Goal: Information Seeking & Learning: Check status

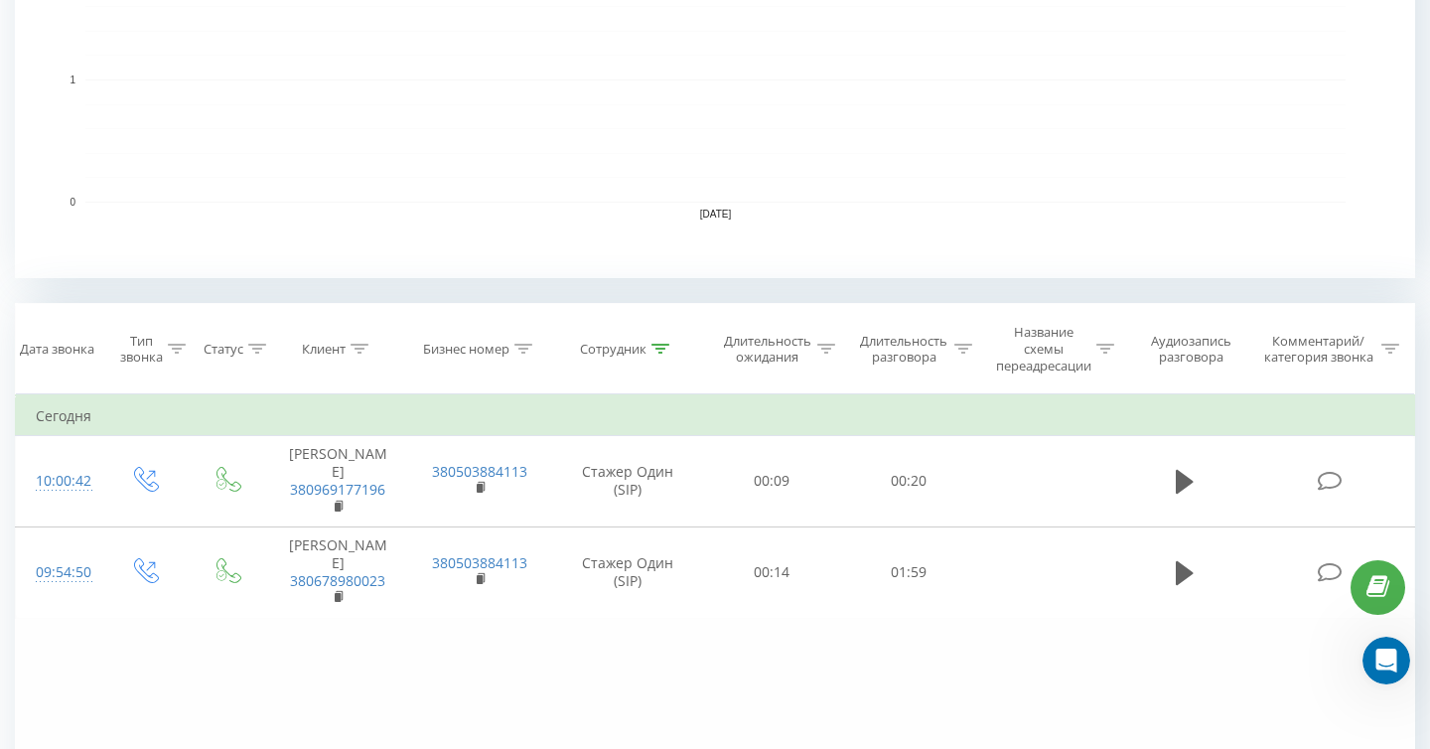
scroll to position [721, 0]
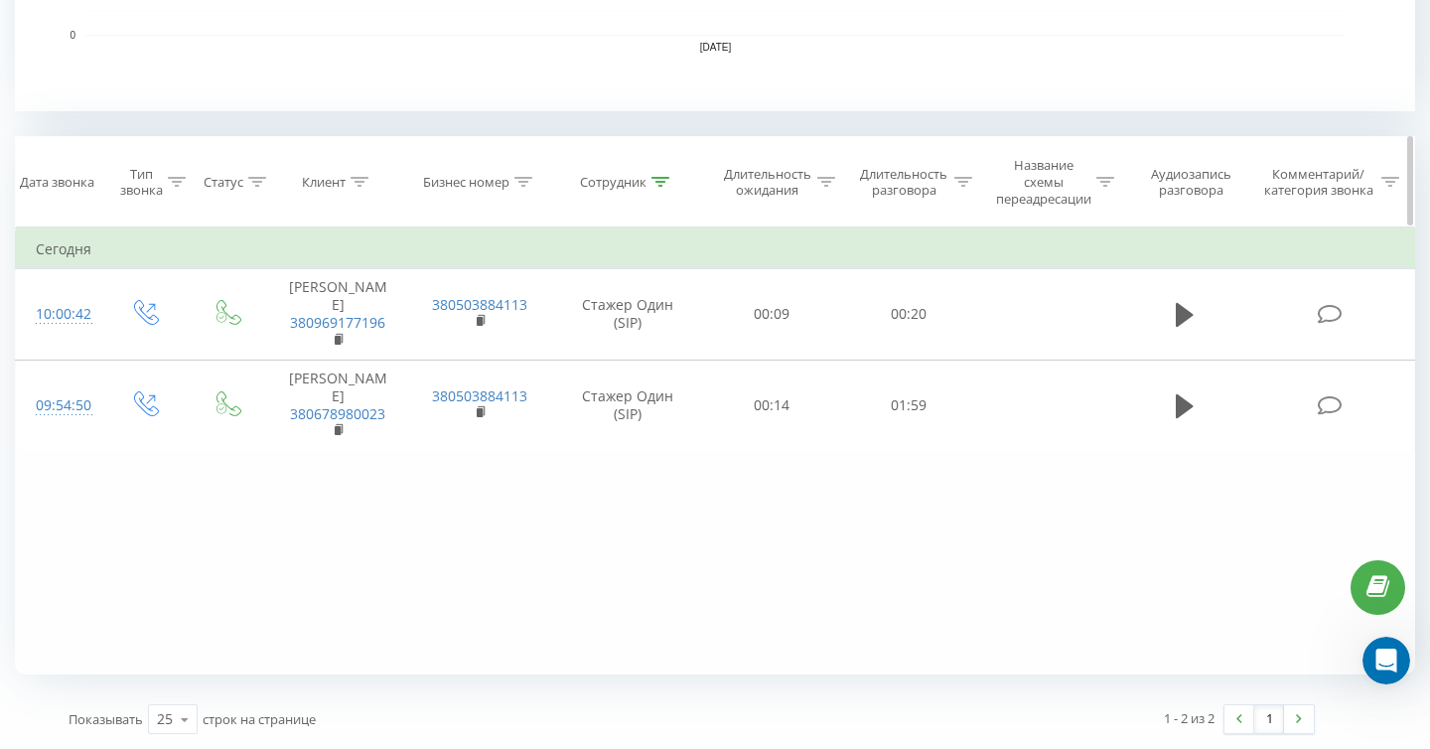
click at [662, 180] on icon at bounding box center [661, 182] width 18 height 10
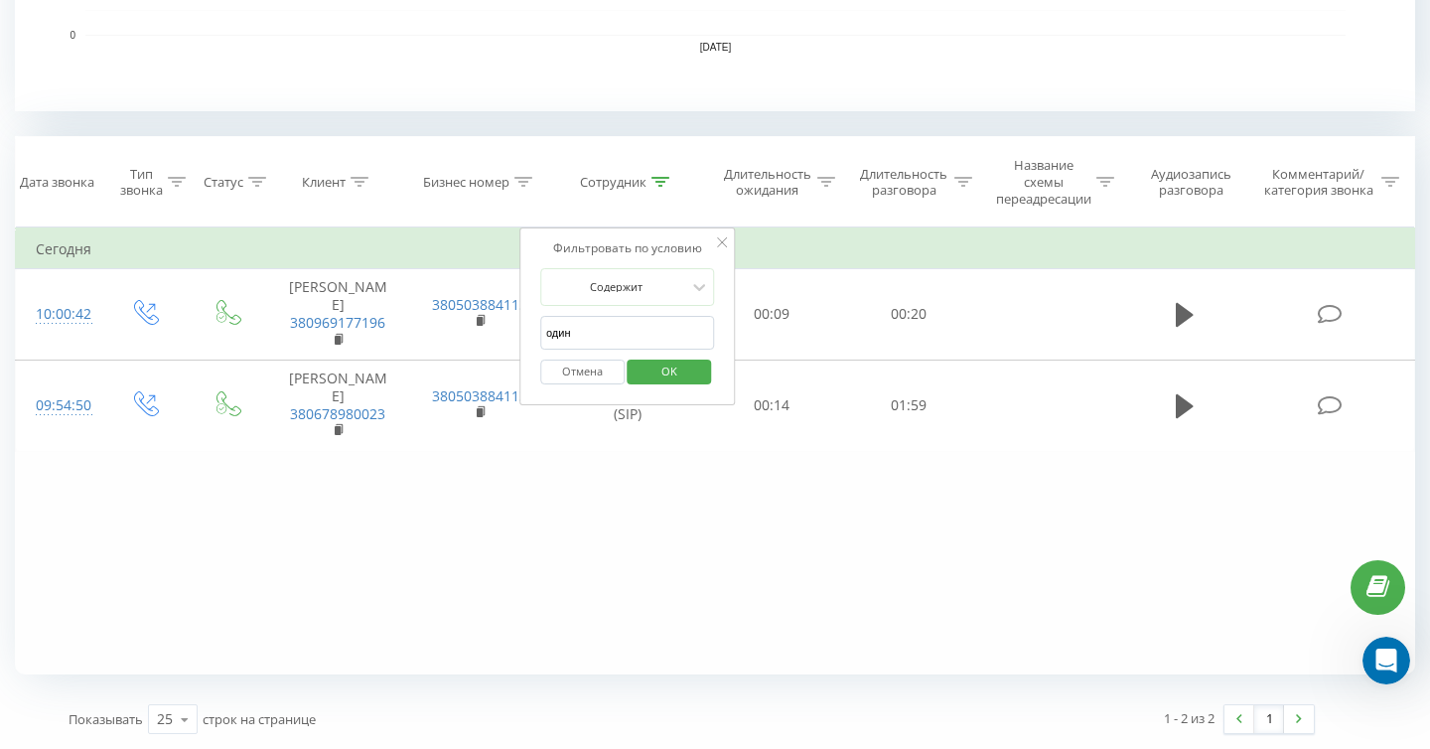
click at [659, 345] on input "один" at bounding box center [627, 333] width 175 height 35
type input "о"
type input "с"
type input "вісім"
click at [691, 378] on span "OK" at bounding box center [670, 371] width 56 height 31
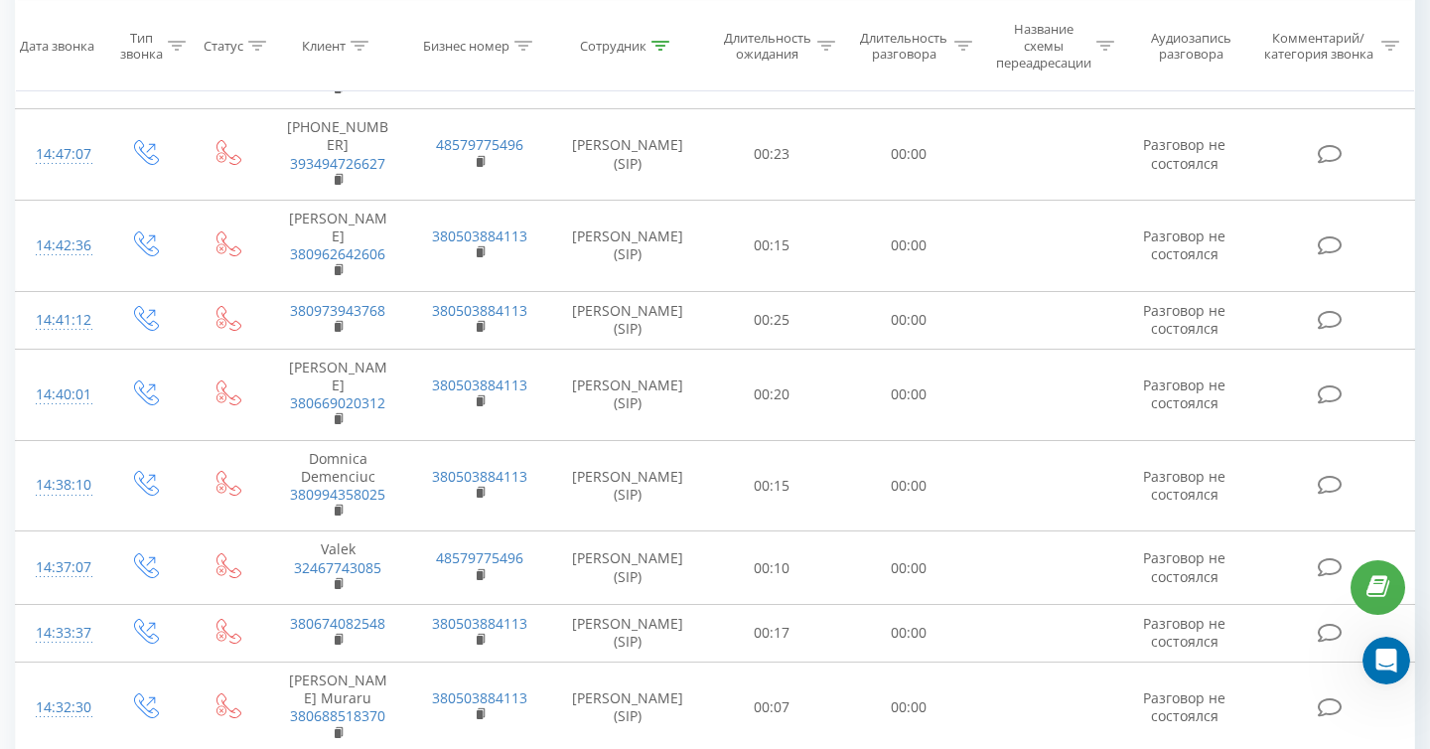
scroll to position [1574, 0]
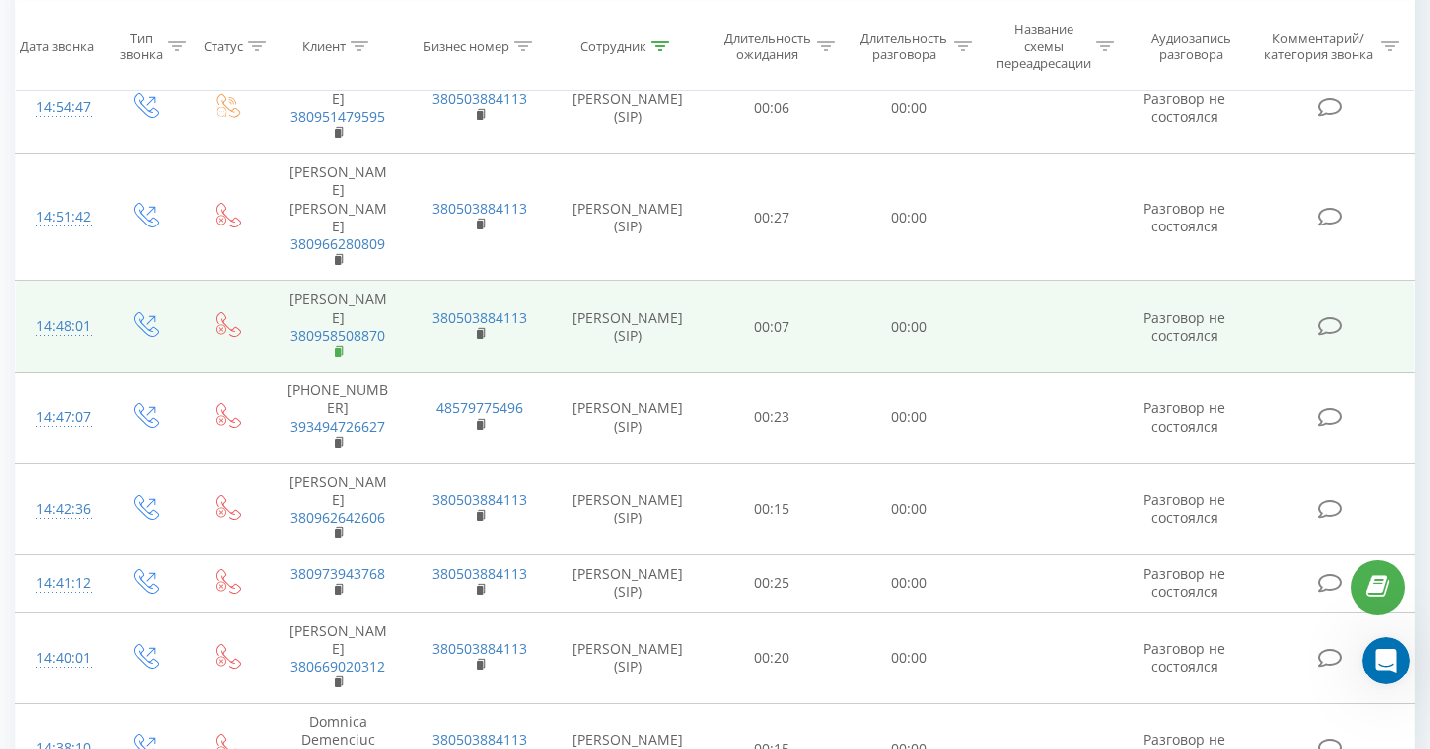
click at [339, 348] on rect at bounding box center [338, 352] width 6 height 9
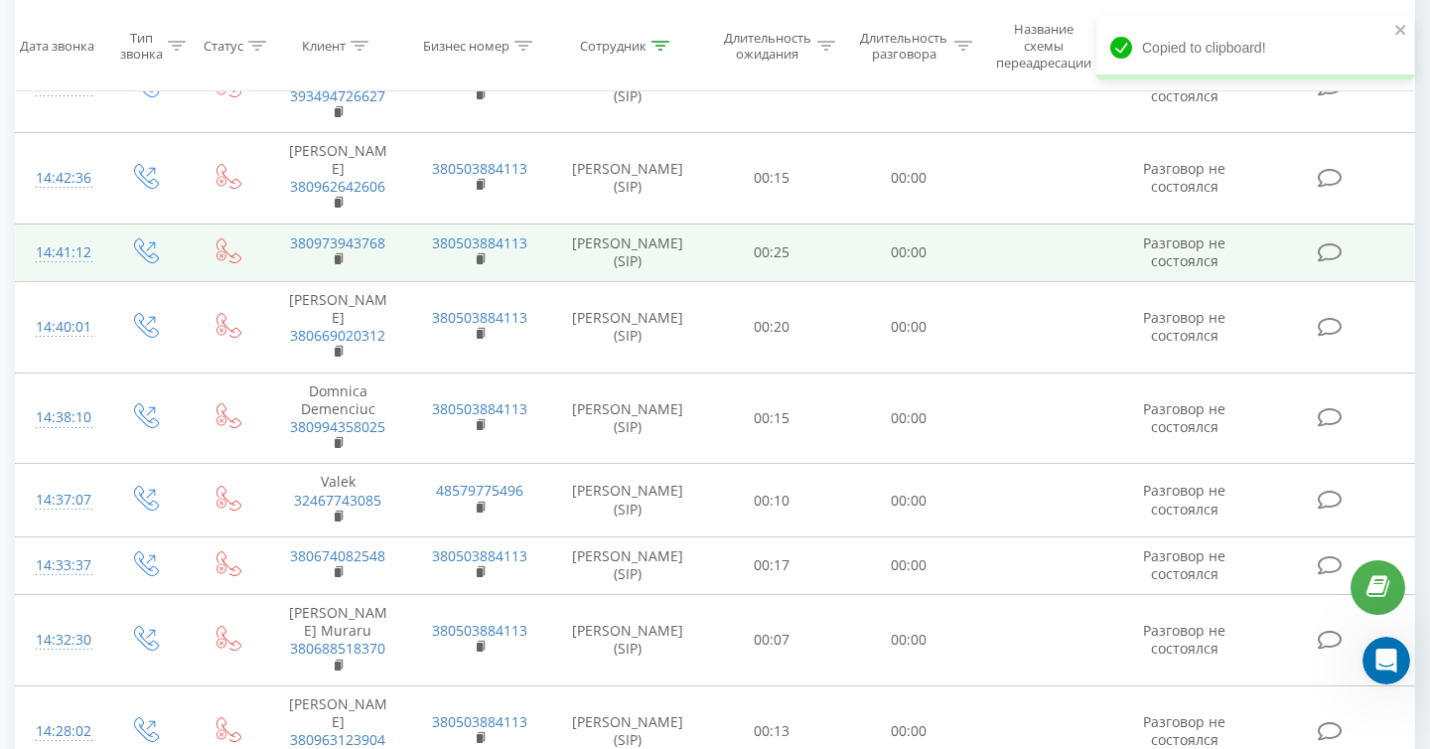
scroll to position [2193, 0]
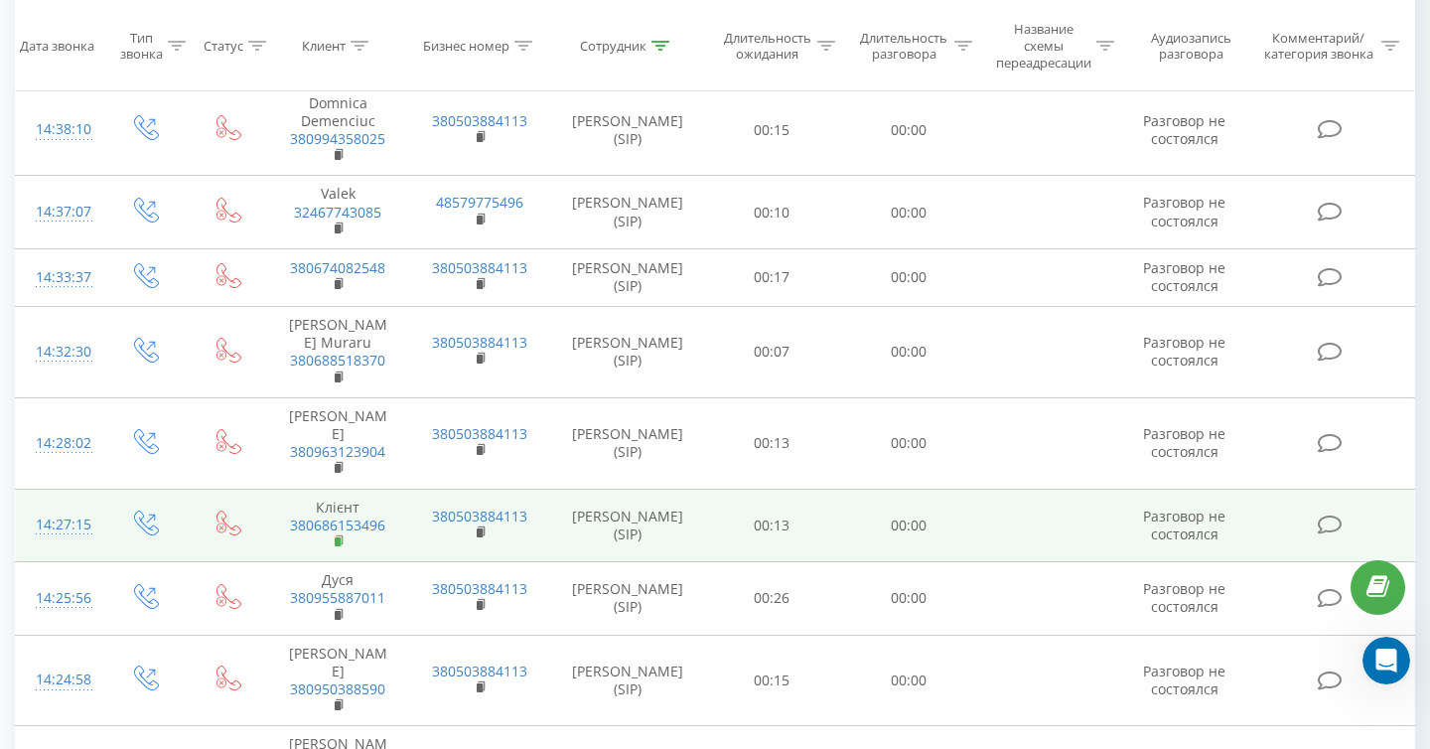
click at [338, 537] on rect at bounding box center [338, 541] width 6 height 9
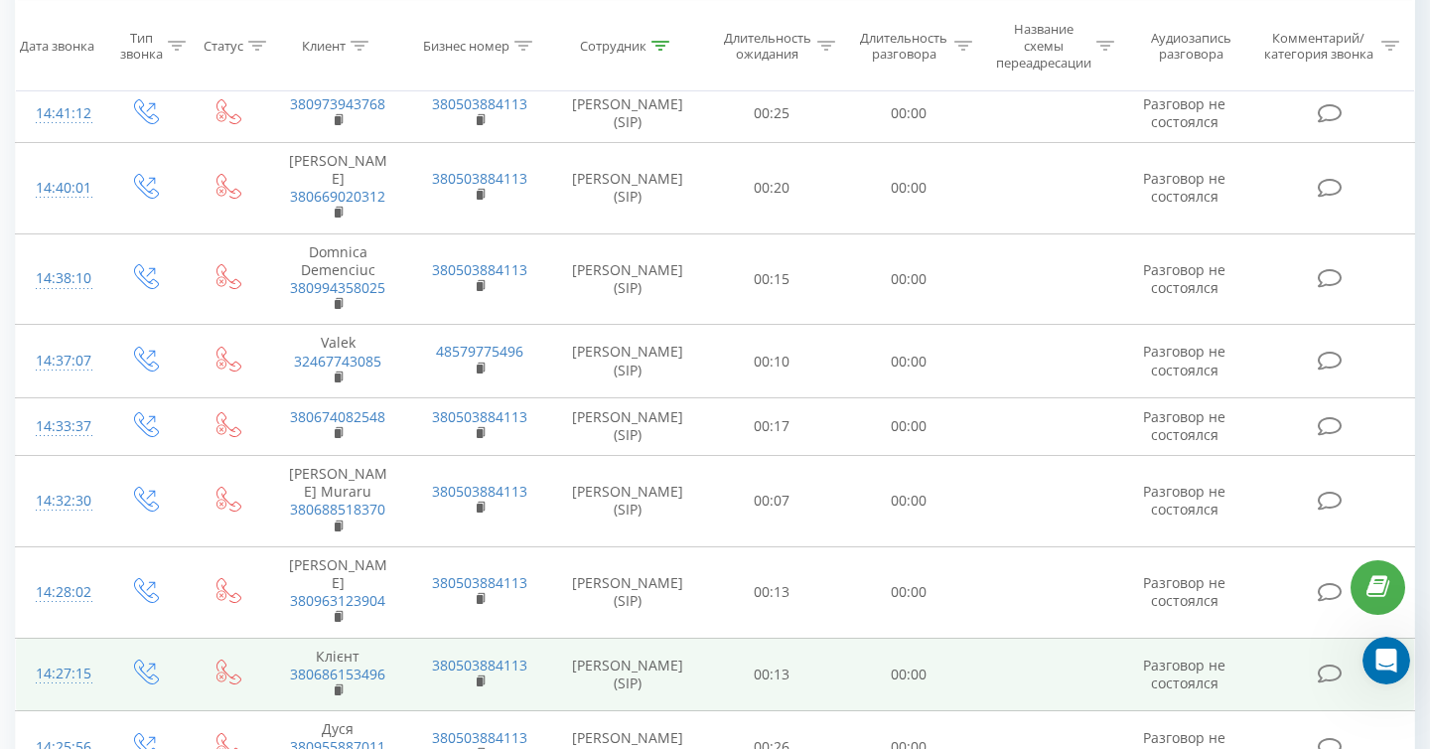
scroll to position [2040, 0]
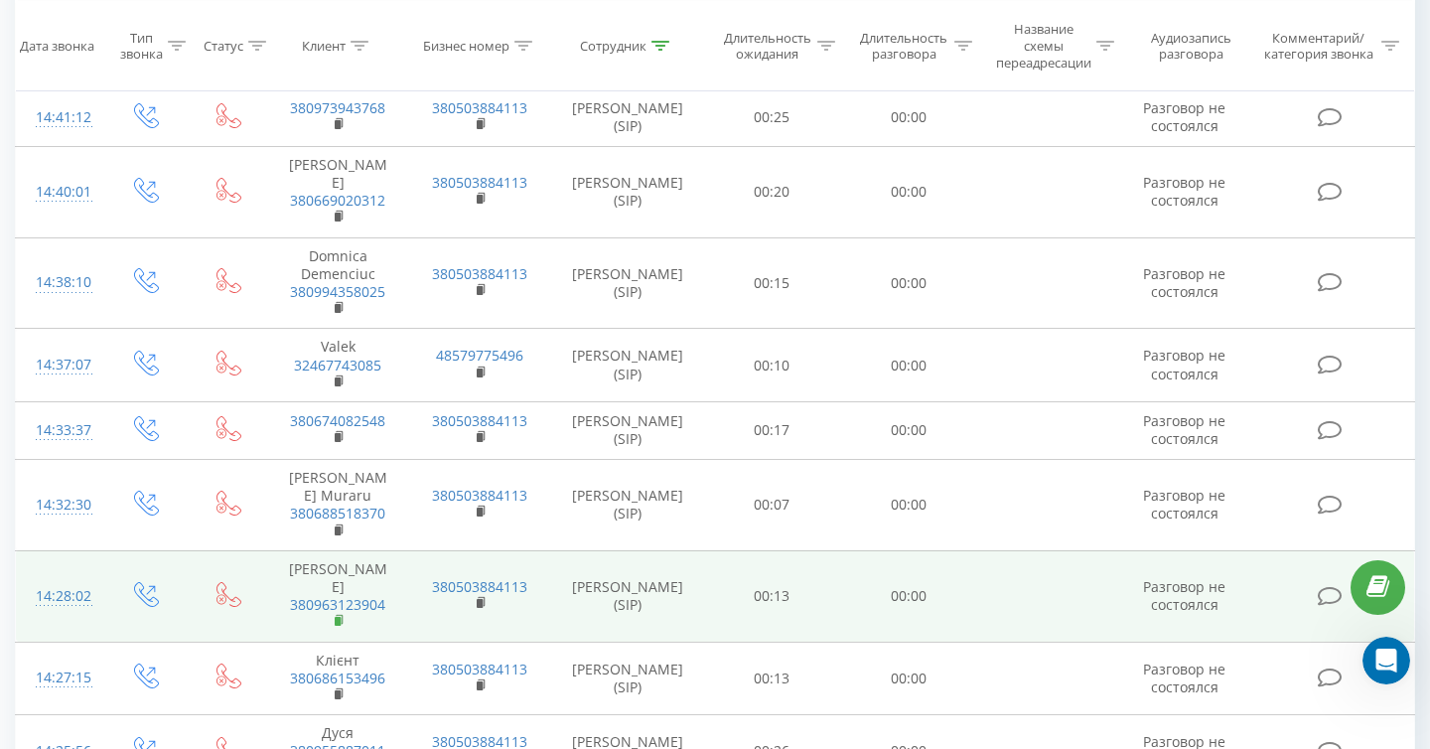
click at [338, 617] on rect at bounding box center [338, 621] width 6 height 9
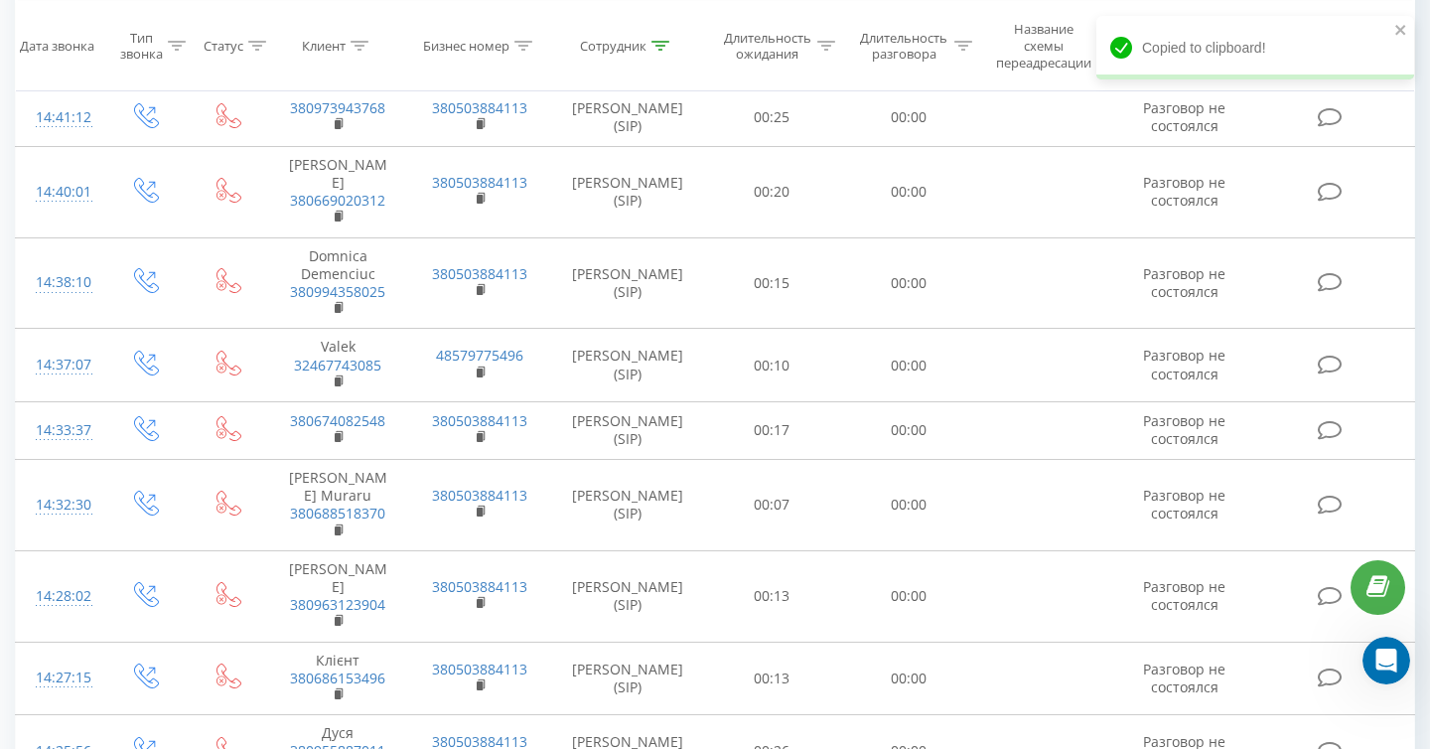
scroll to position [2193, 0]
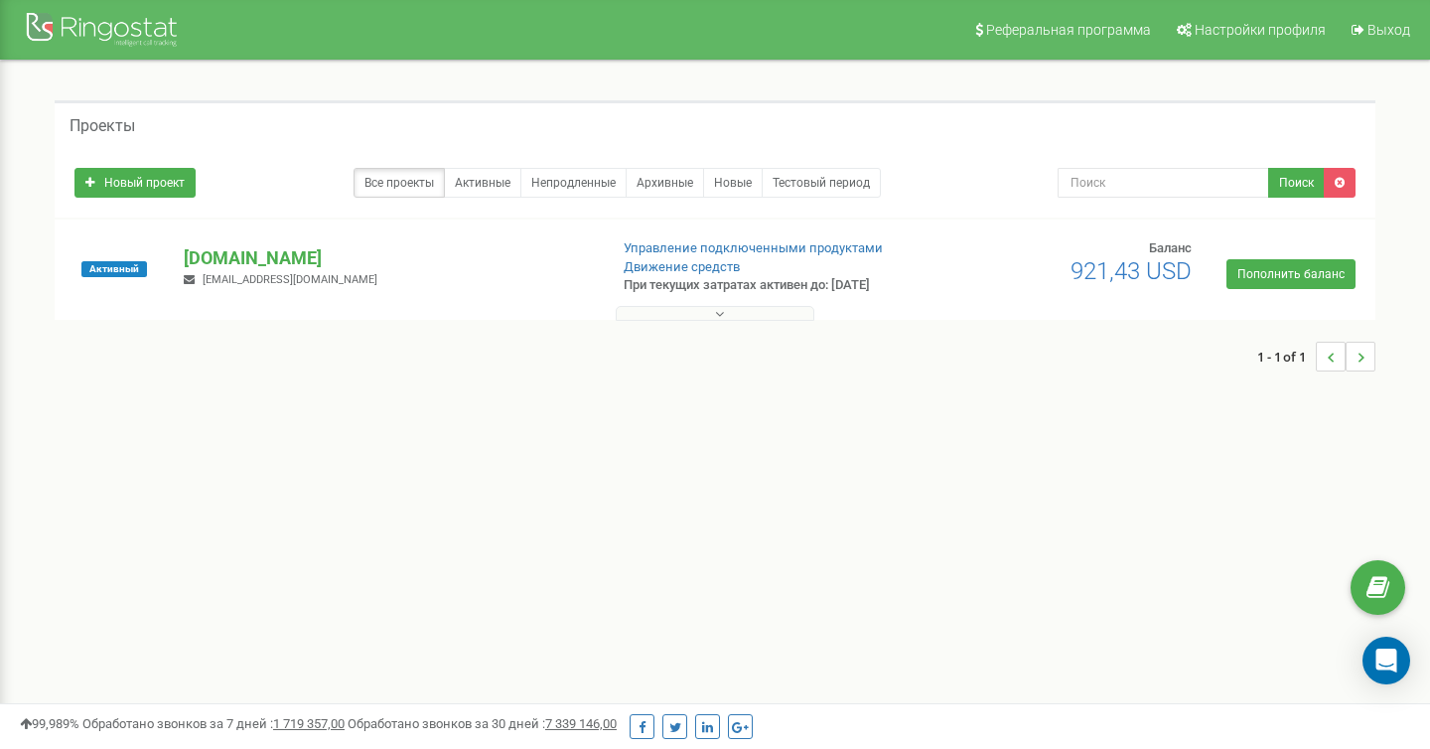
click at [661, 304] on div at bounding box center [715, 309] width 1311 height 20
click at [663, 316] on button at bounding box center [715, 313] width 199 height 15
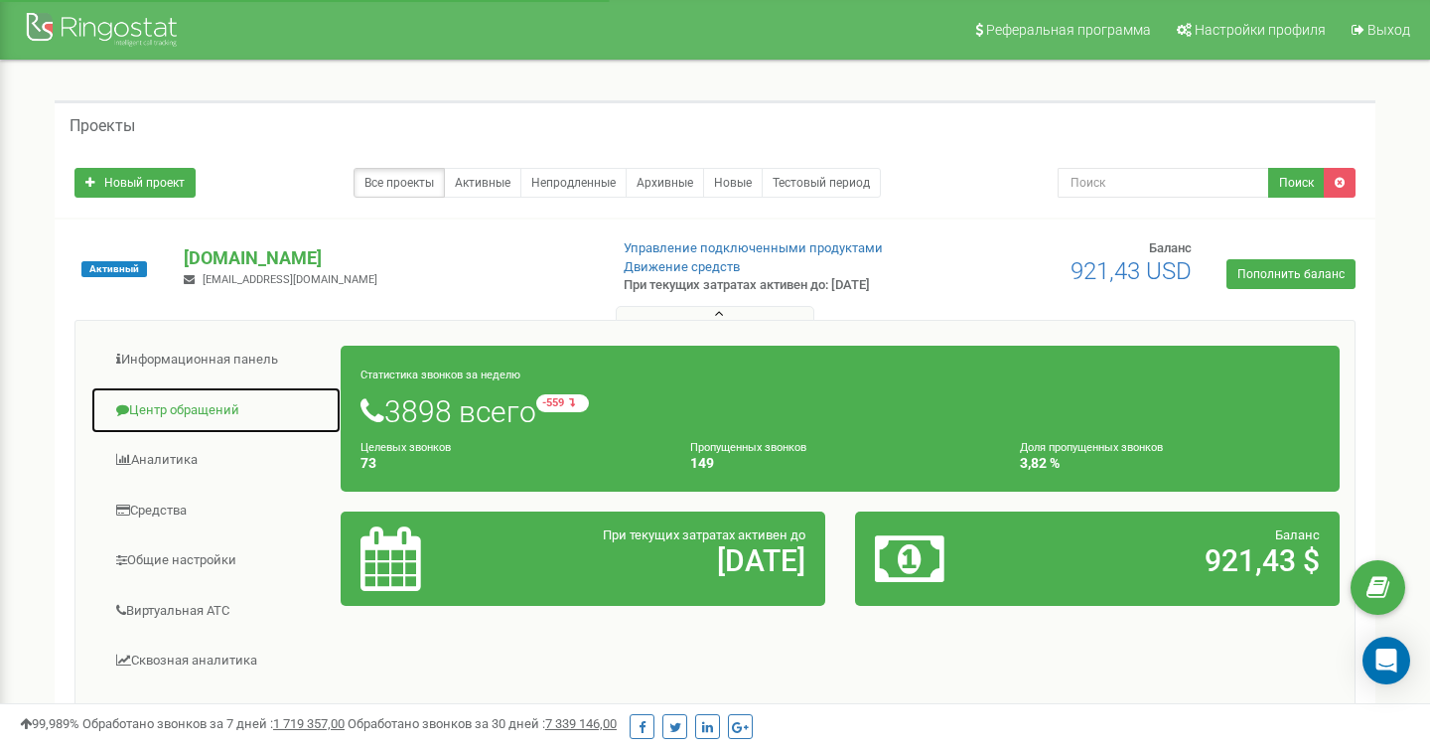
click at [171, 405] on link "Центр обращений" at bounding box center [215, 410] width 251 height 49
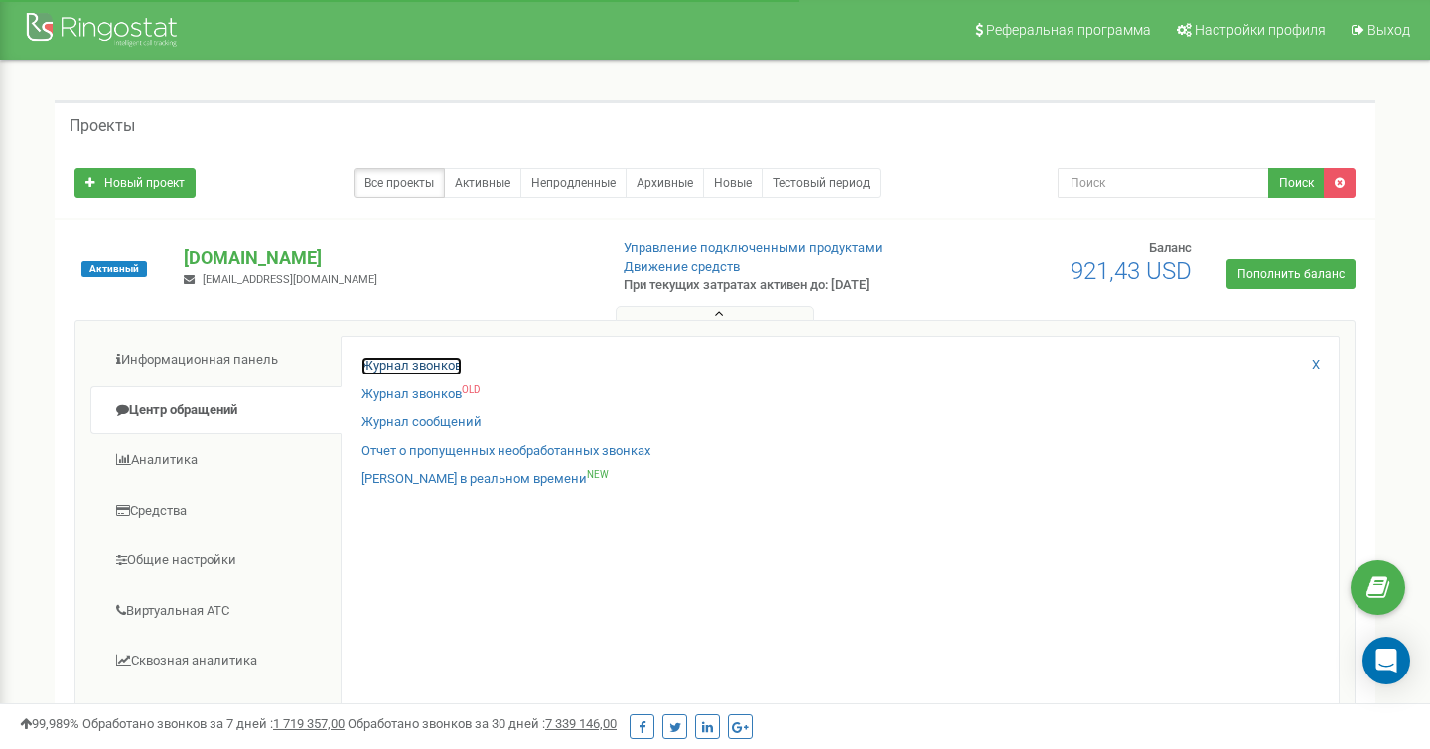
click at [398, 362] on link "Журнал звонков" at bounding box center [412, 366] width 100 height 19
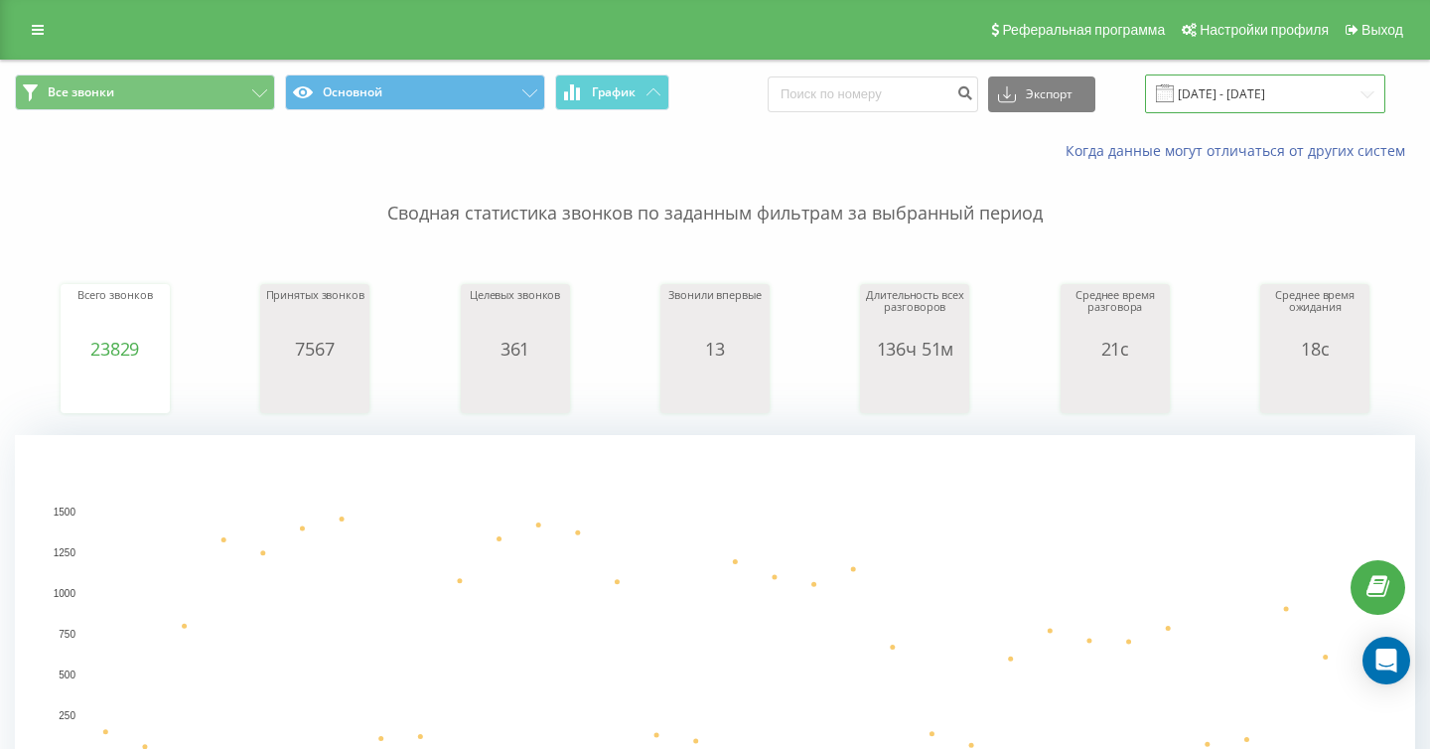
click at [1225, 99] on input "19.07.2025 - 19.08.2025" at bounding box center [1265, 94] width 240 height 39
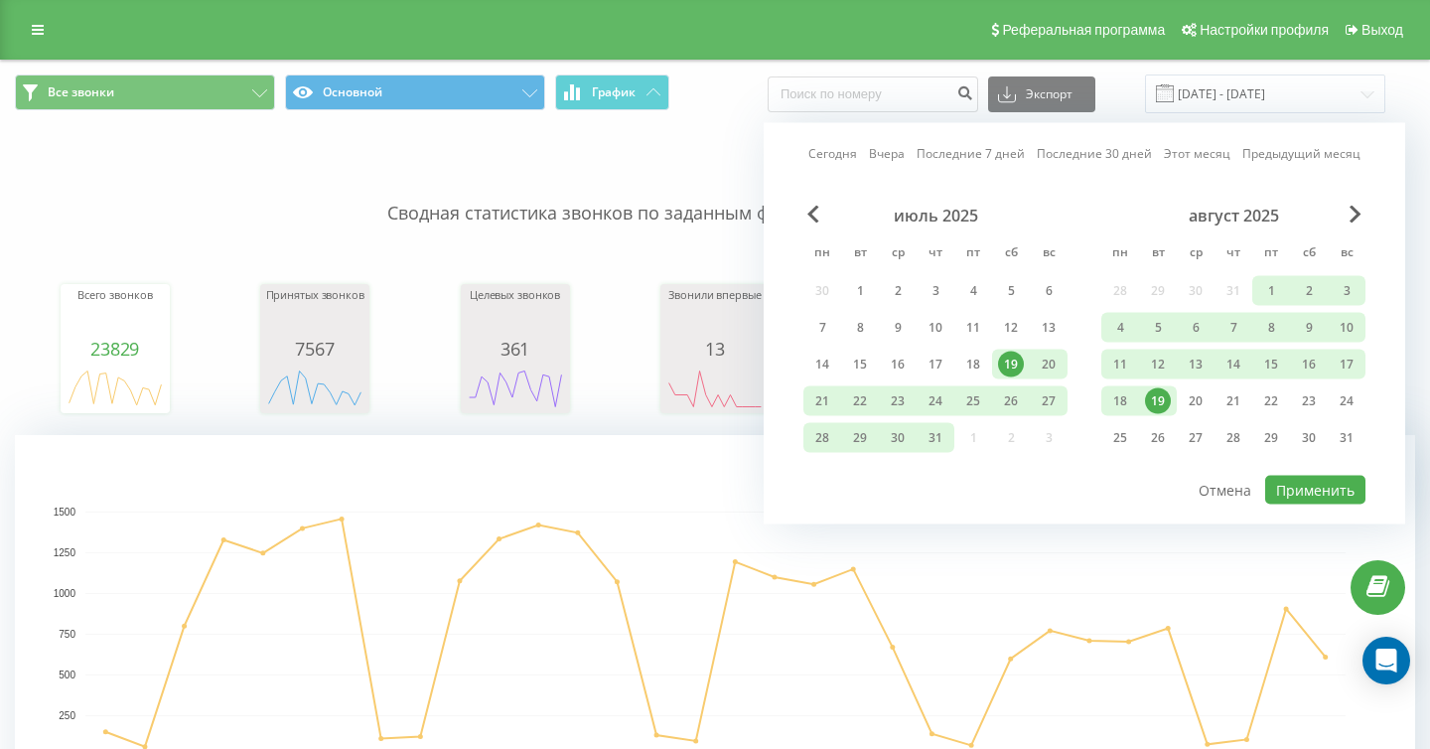
click at [1155, 397] on div "19" at bounding box center [1158, 401] width 26 height 26
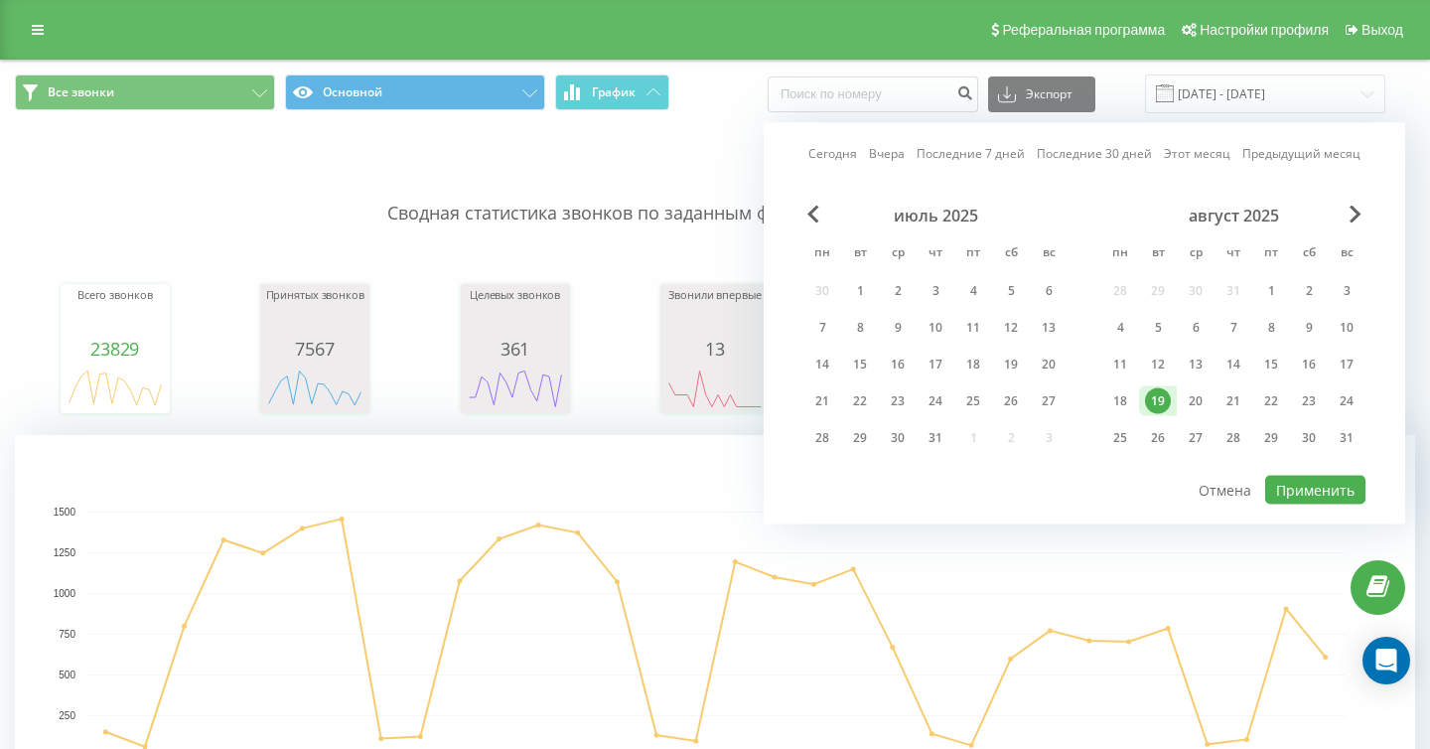
click at [1297, 461] on div "июль 2025 пн вт ср чт пт сб вс 30 1 2 3 4 5 6 7 8 9 10 11 12 13 14 15 16 17 18 …" at bounding box center [1085, 340] width 562 height 268
click at [1299, 477] on button "Применить" at bounding box center [1316, 490] width 100 height 29
type input "19.08.2025 - 19.08.2025"
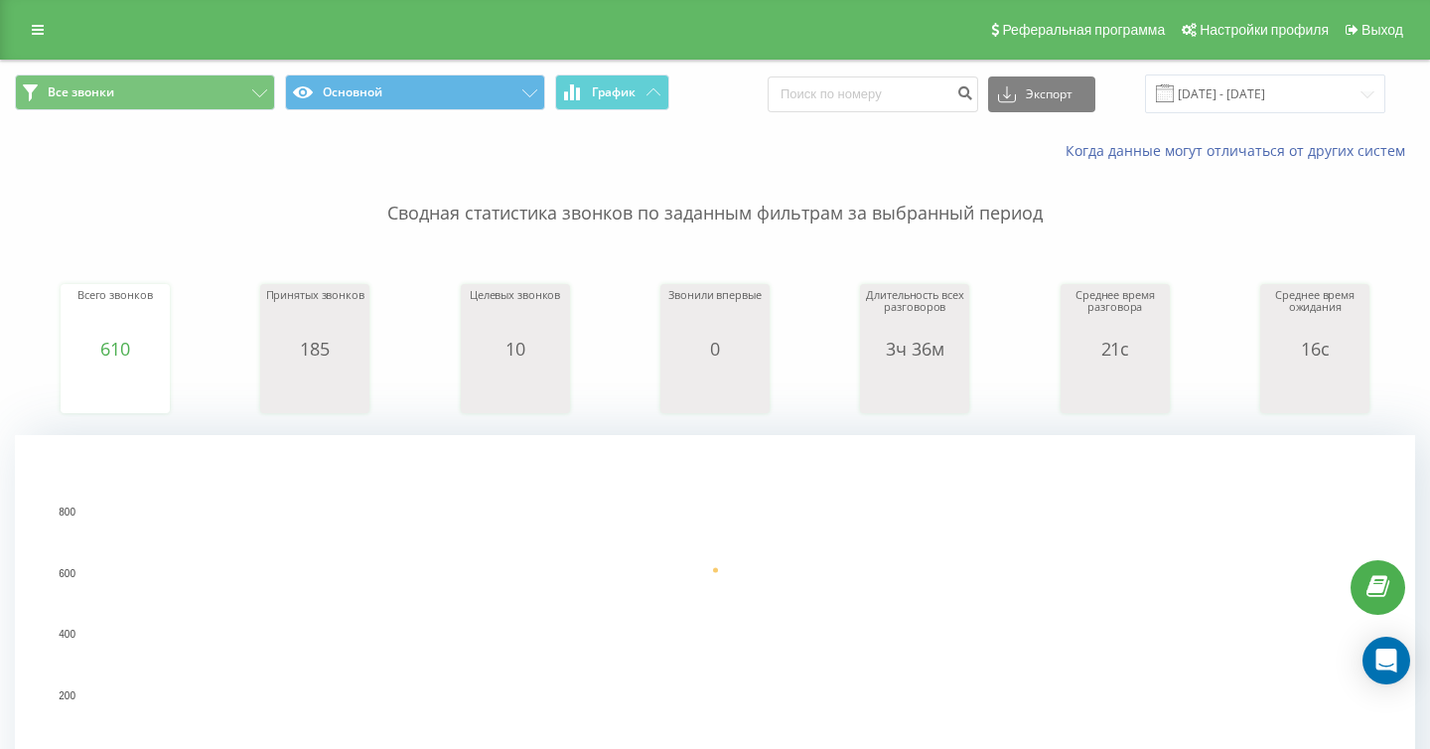
scroll to position [537, 0]
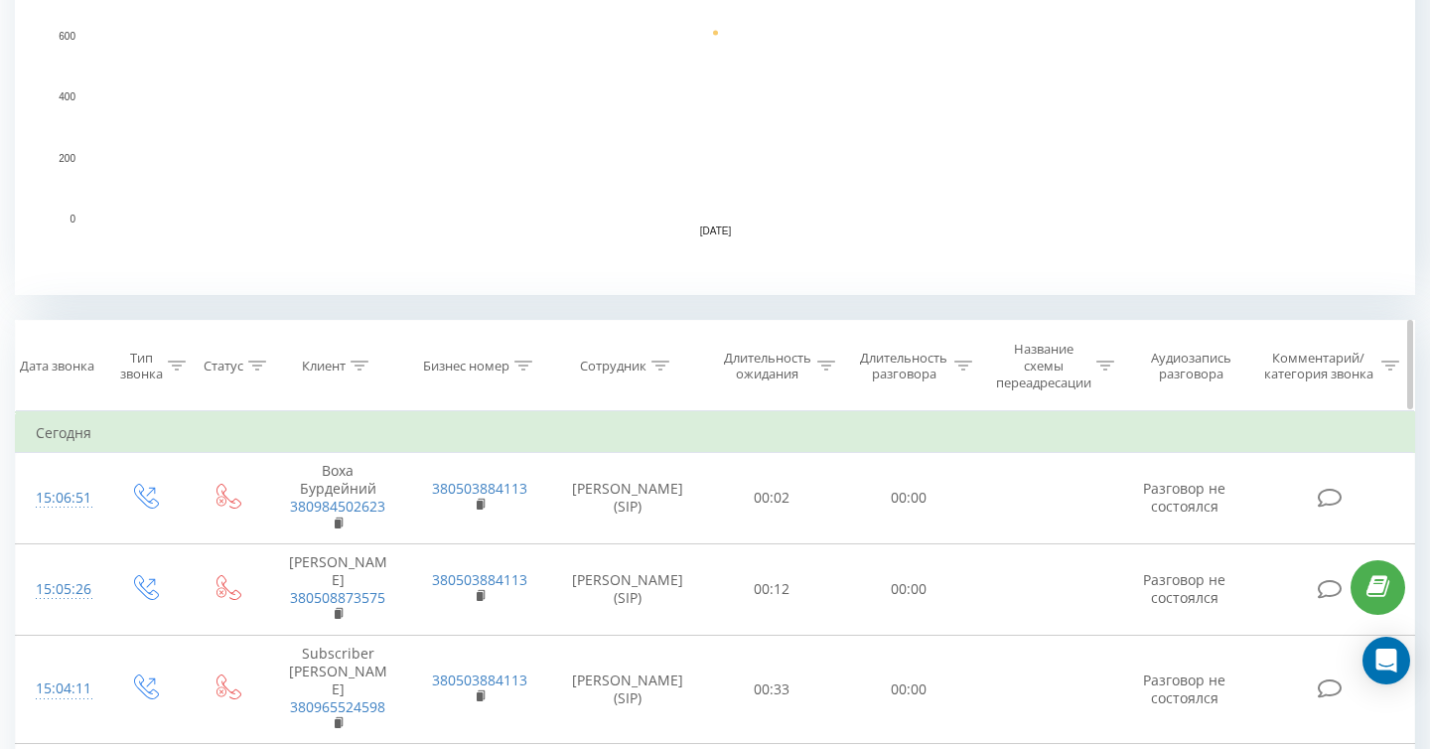
click at [656, 362] on icon at bounding box center [661, 366] width 18 height 10
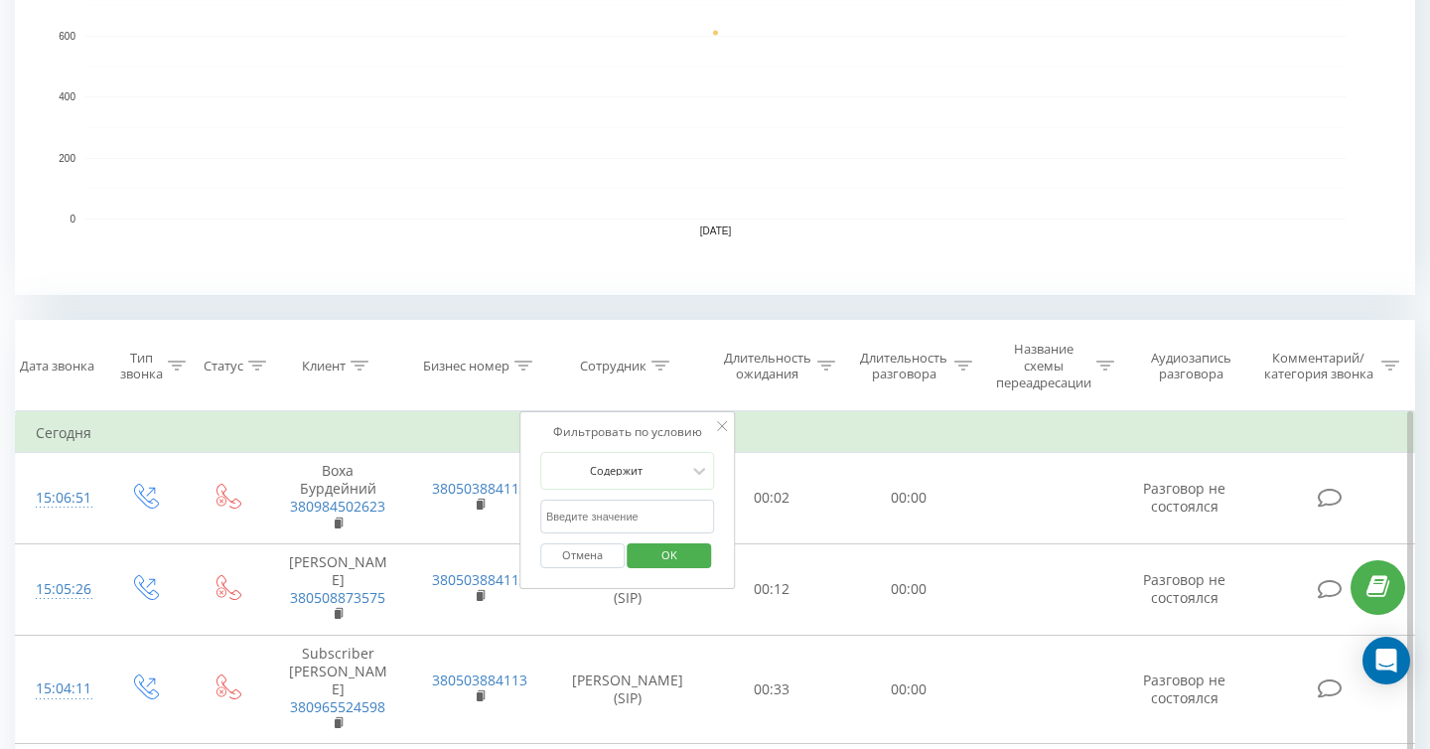
click at [672, 522] on input "text" at bounding box center [627, 517] width 175 height 35
type input "вісім"
click at [697, 554] on button "OK" at bounding box center [670, 555] width 84 height 25
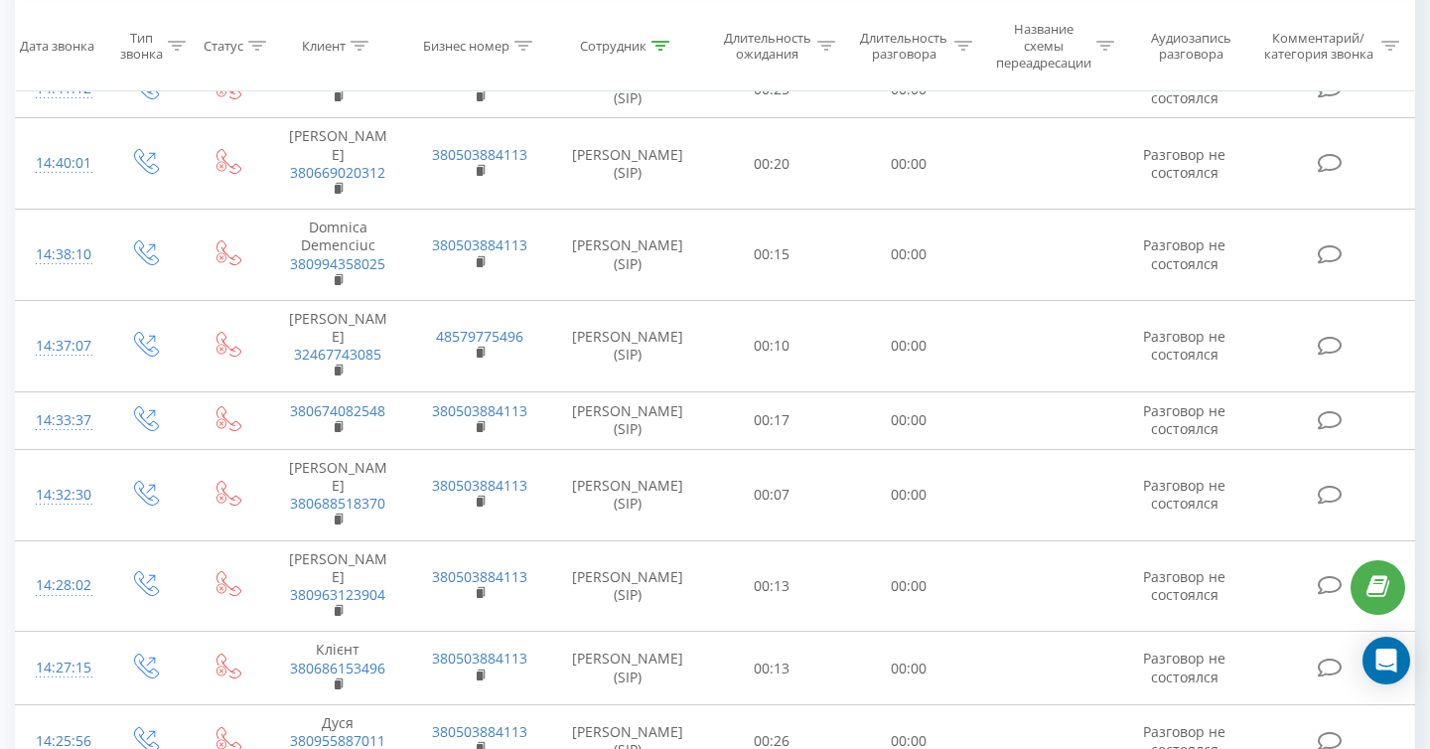
scroll to position [2211, 0]
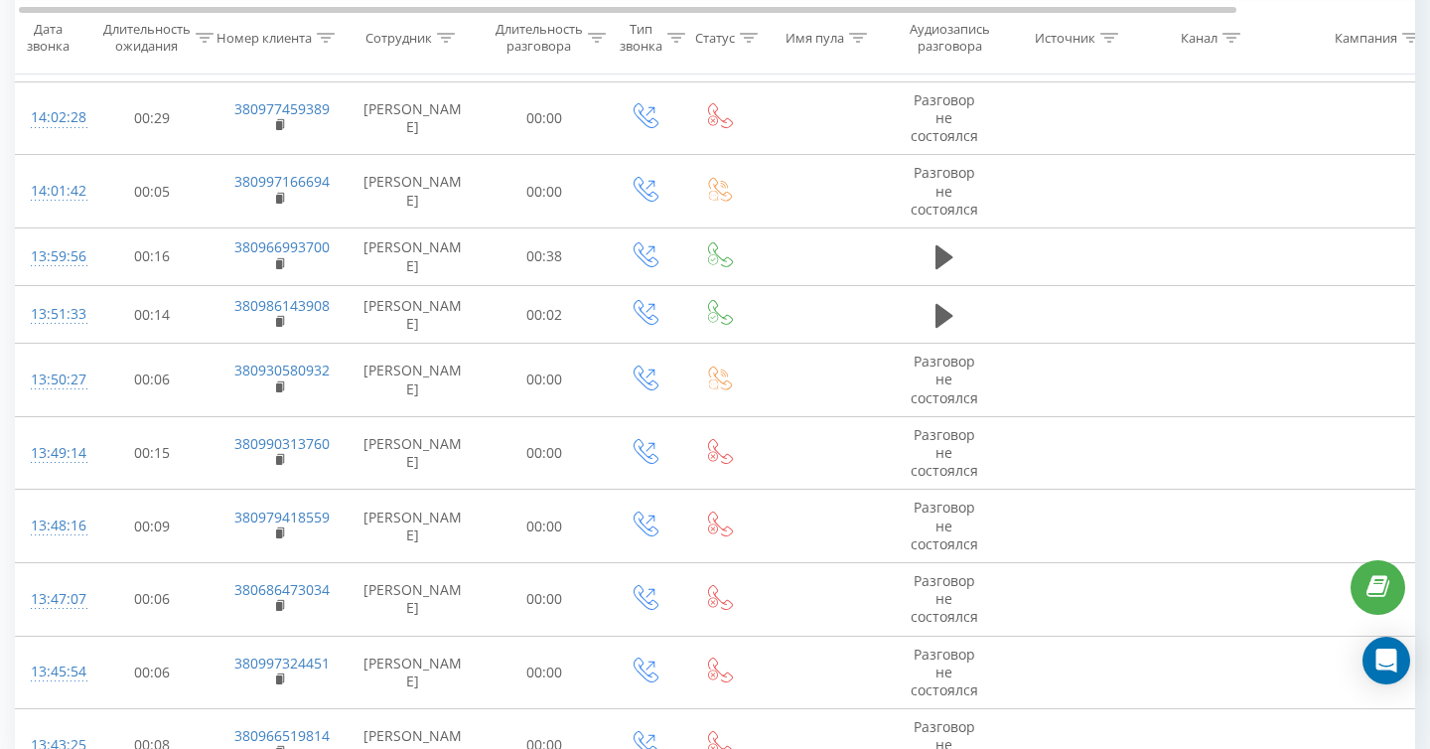
scroll to position [2065, 0]
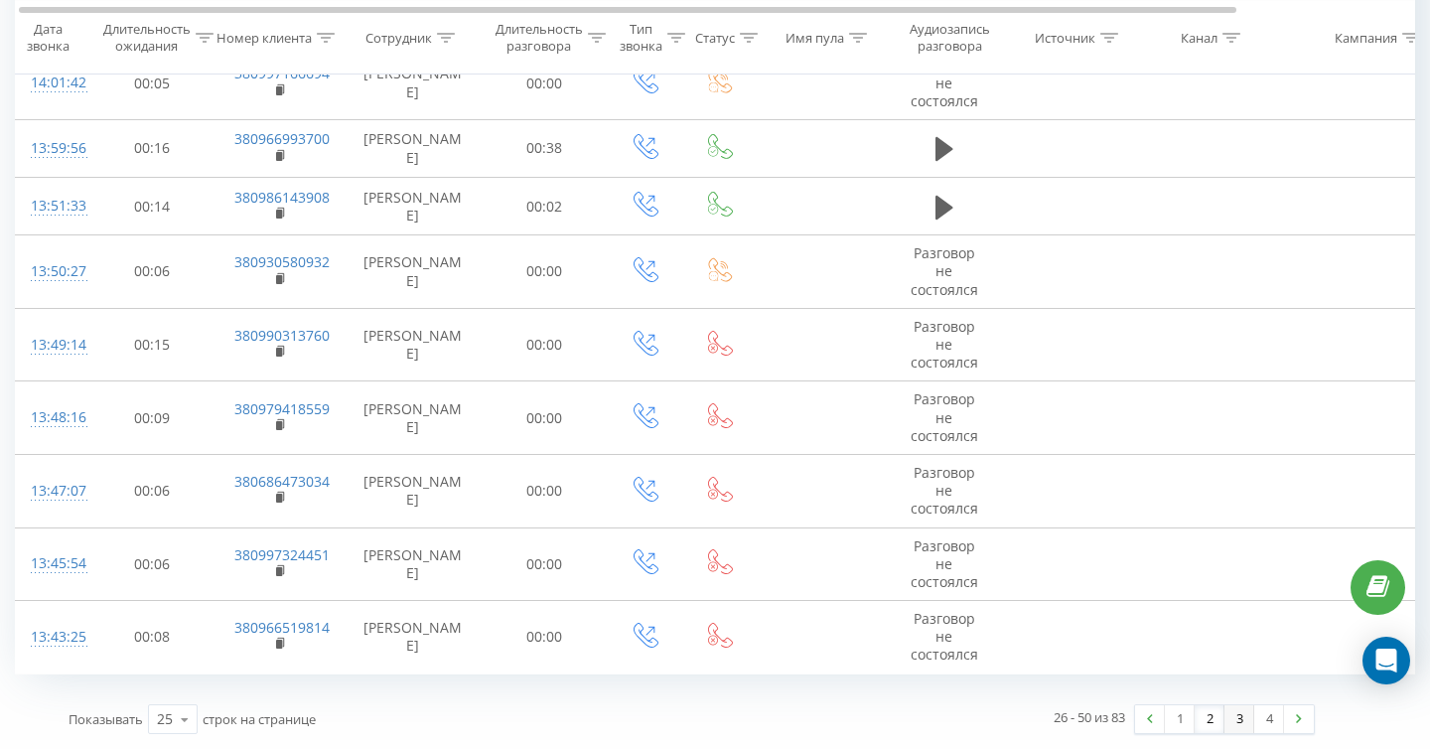
click at [1243, 726] on link "3" at bounding box center [1240, 719] width 30 height 28
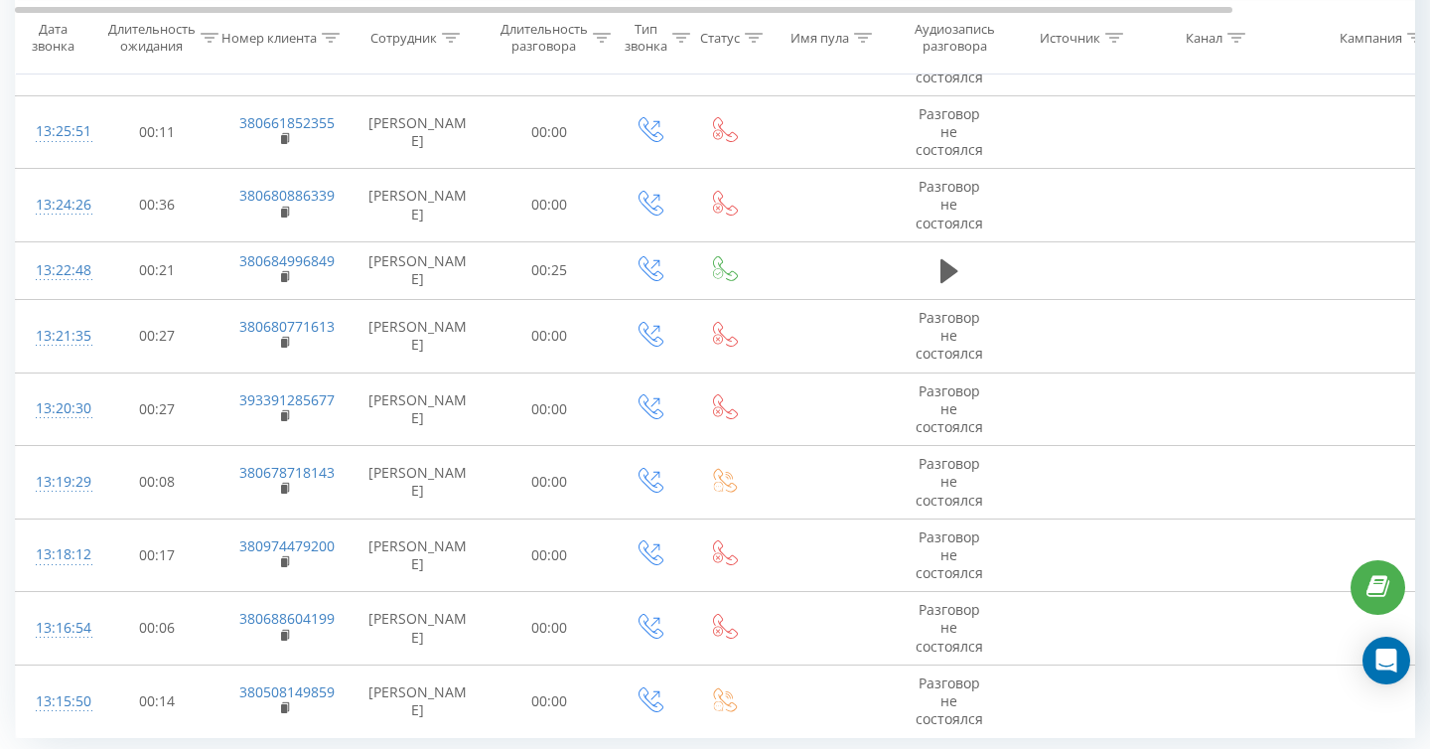
scroll to position [2096, 0]
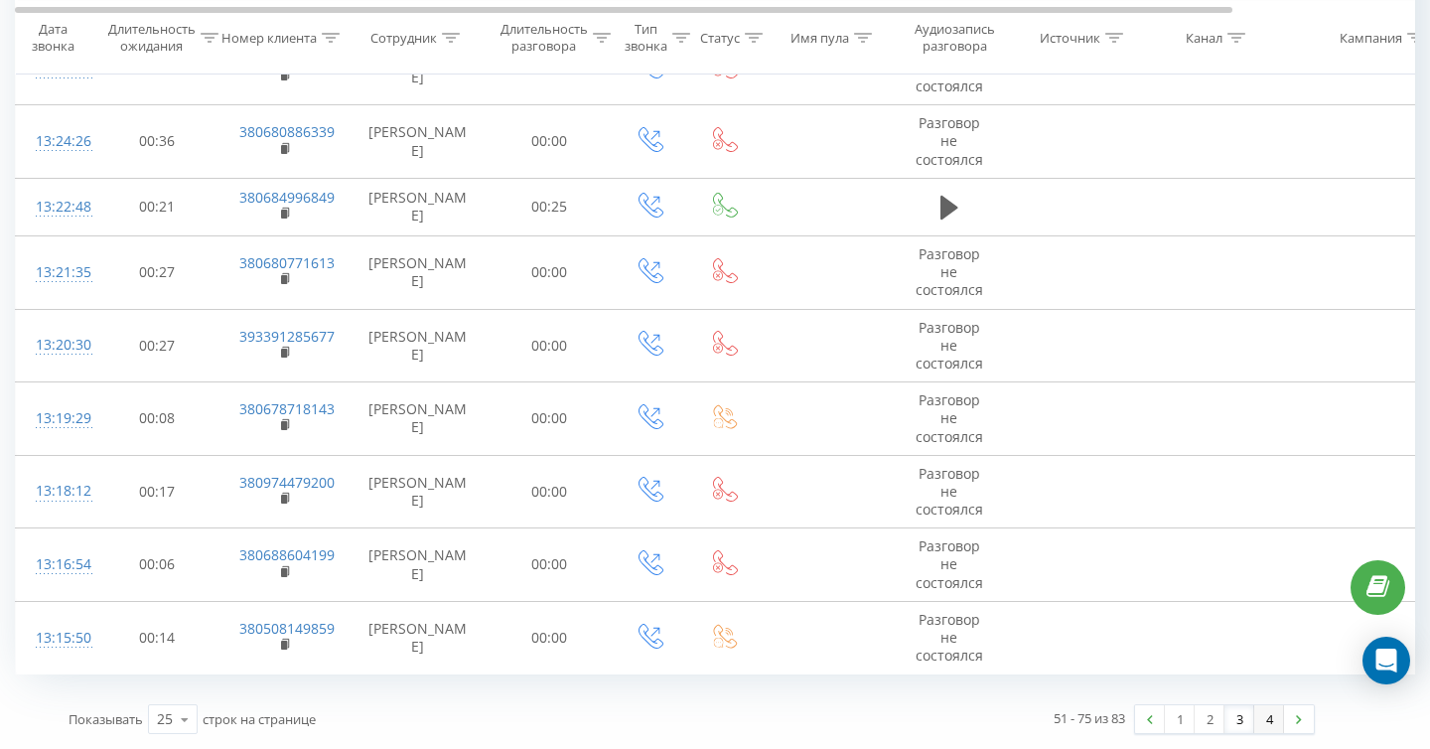
click at [1270, 727] on link "4" at bounding box center [1270, 719] width 30 height 28
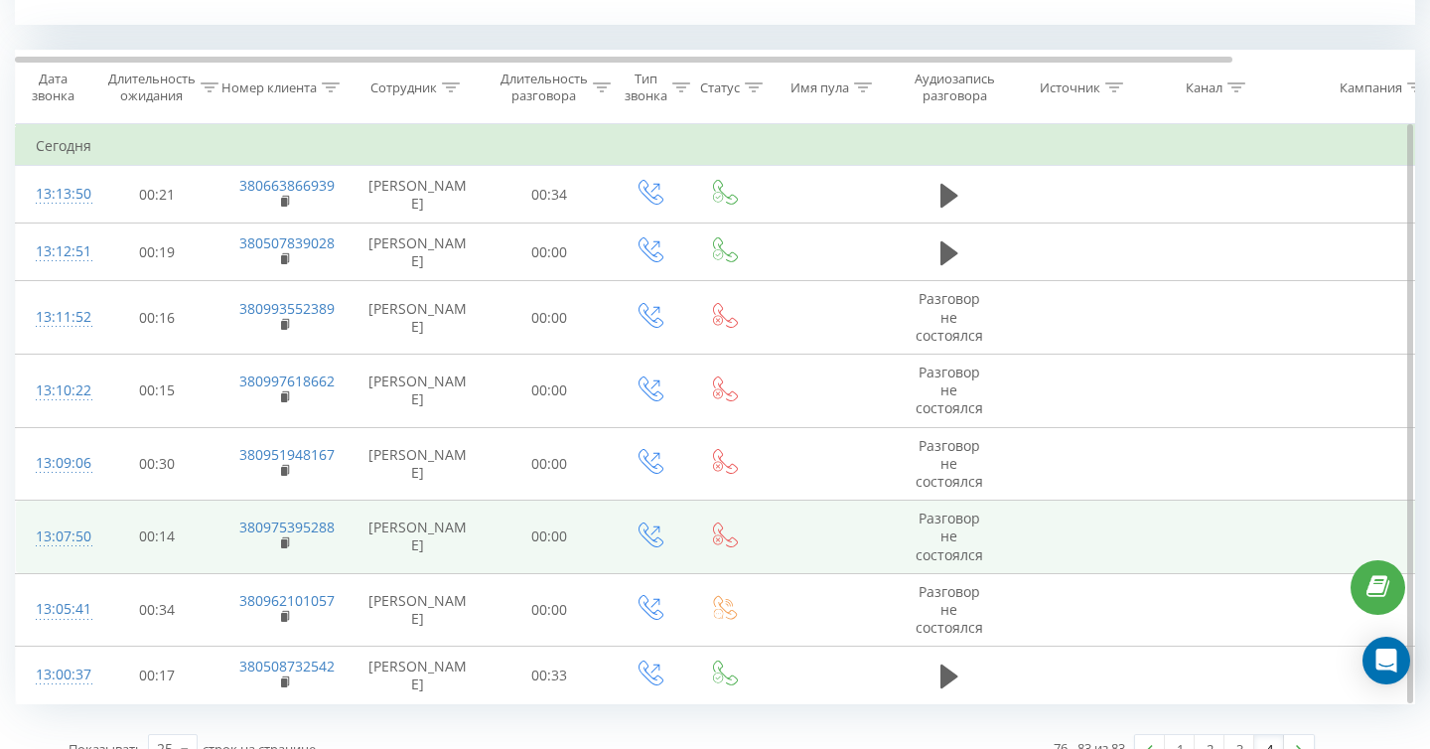
scroll to position [837, 0]
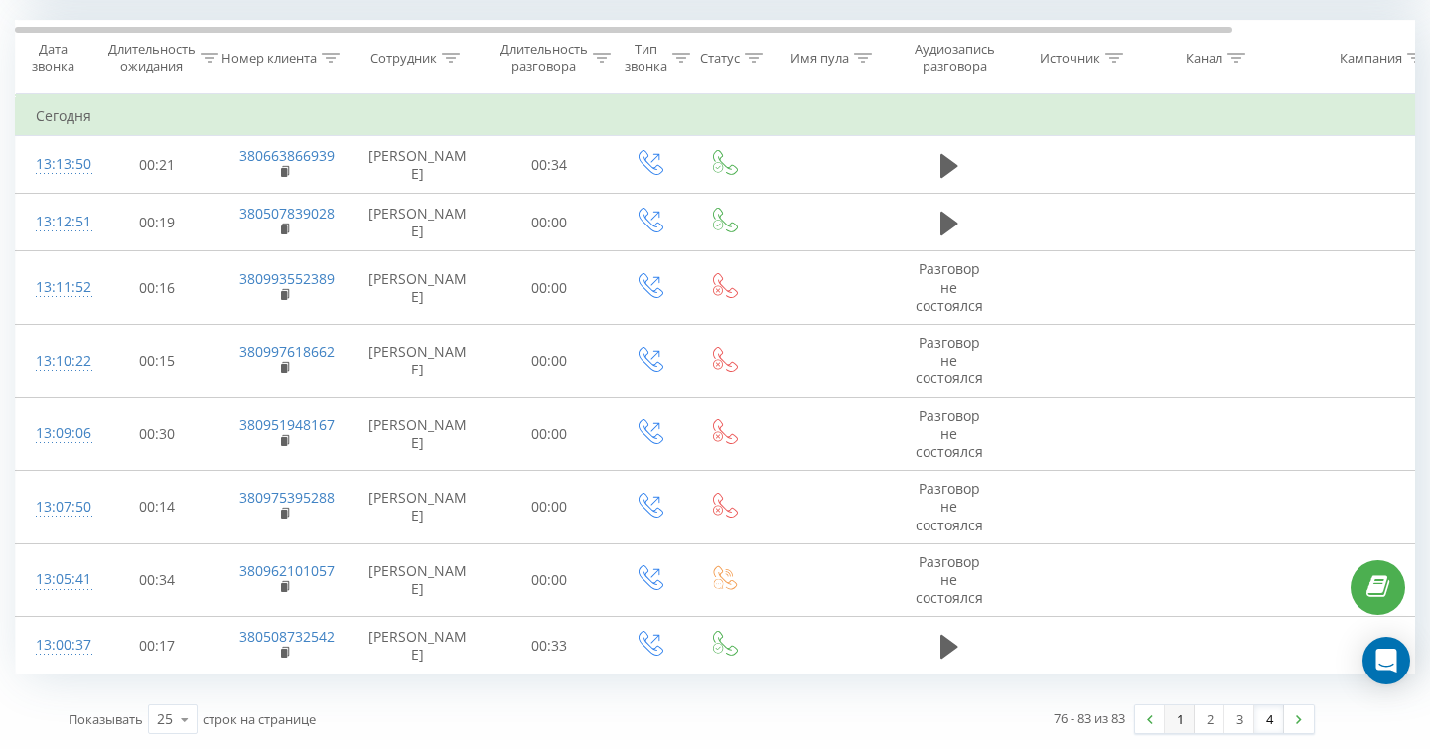
click at [1175, 716] on link "1" at bounding box center [1180, 719] width 30 height 28
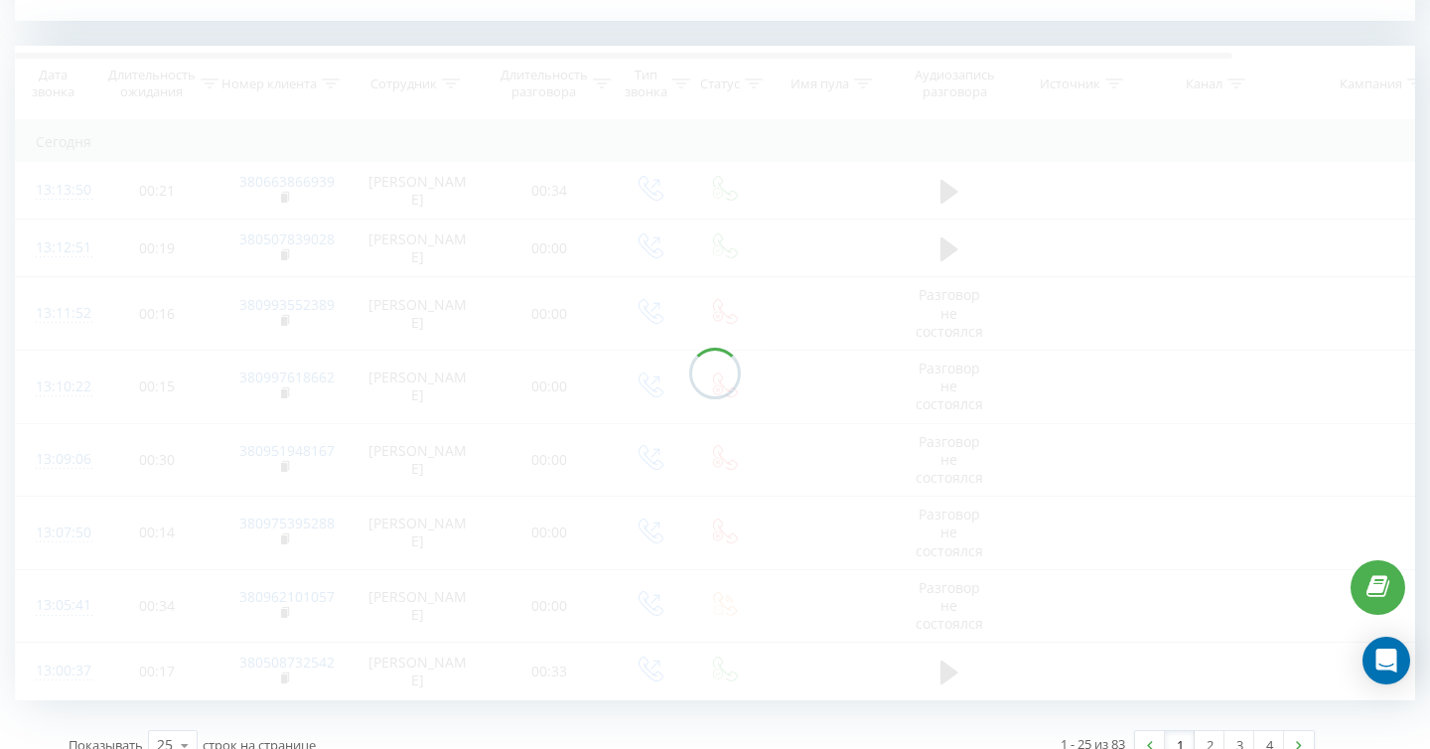
scroll to position [808, 0]
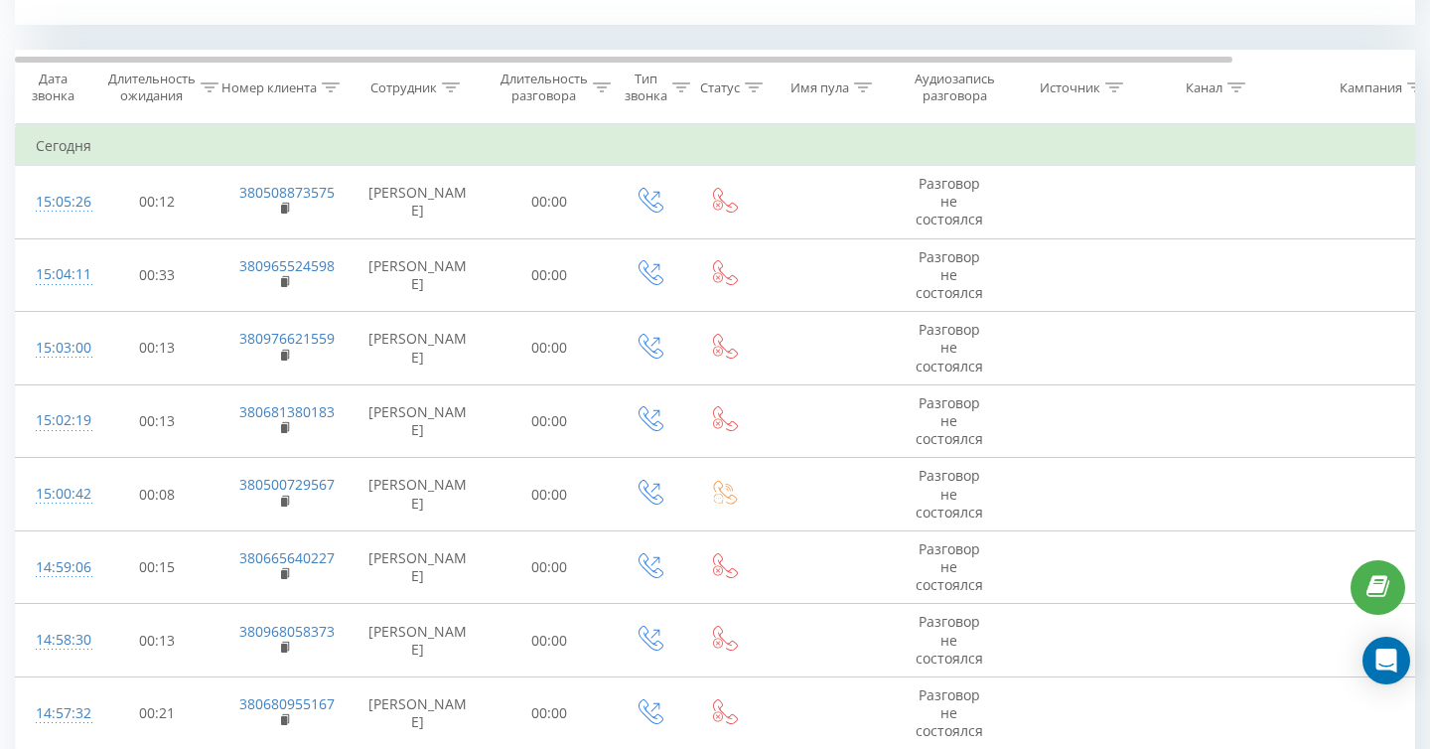
click at [853, 495] on td at bounding box center [825, 495] width 129 height 74
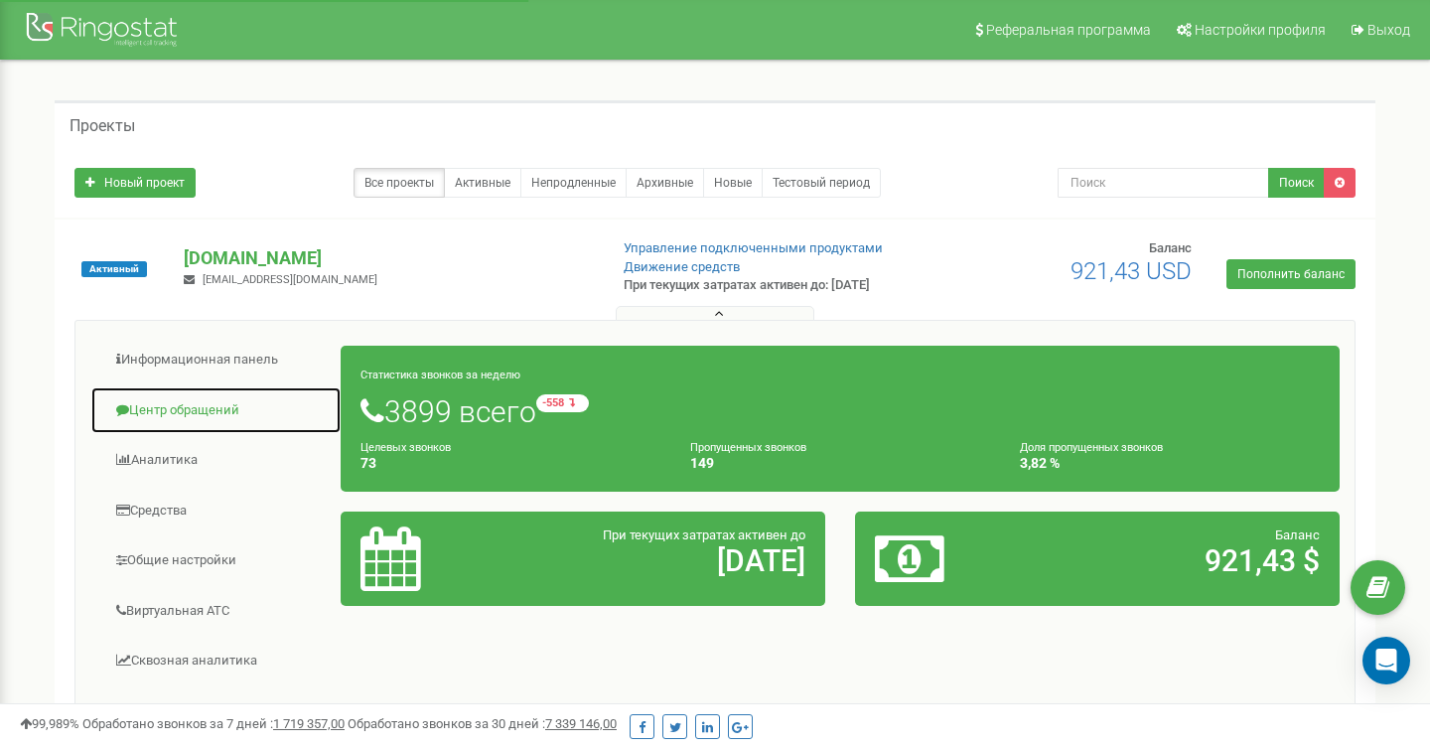
click at [190, 405] on link "Центр обращений" at bounding box center [215, 410] width 251 height 49
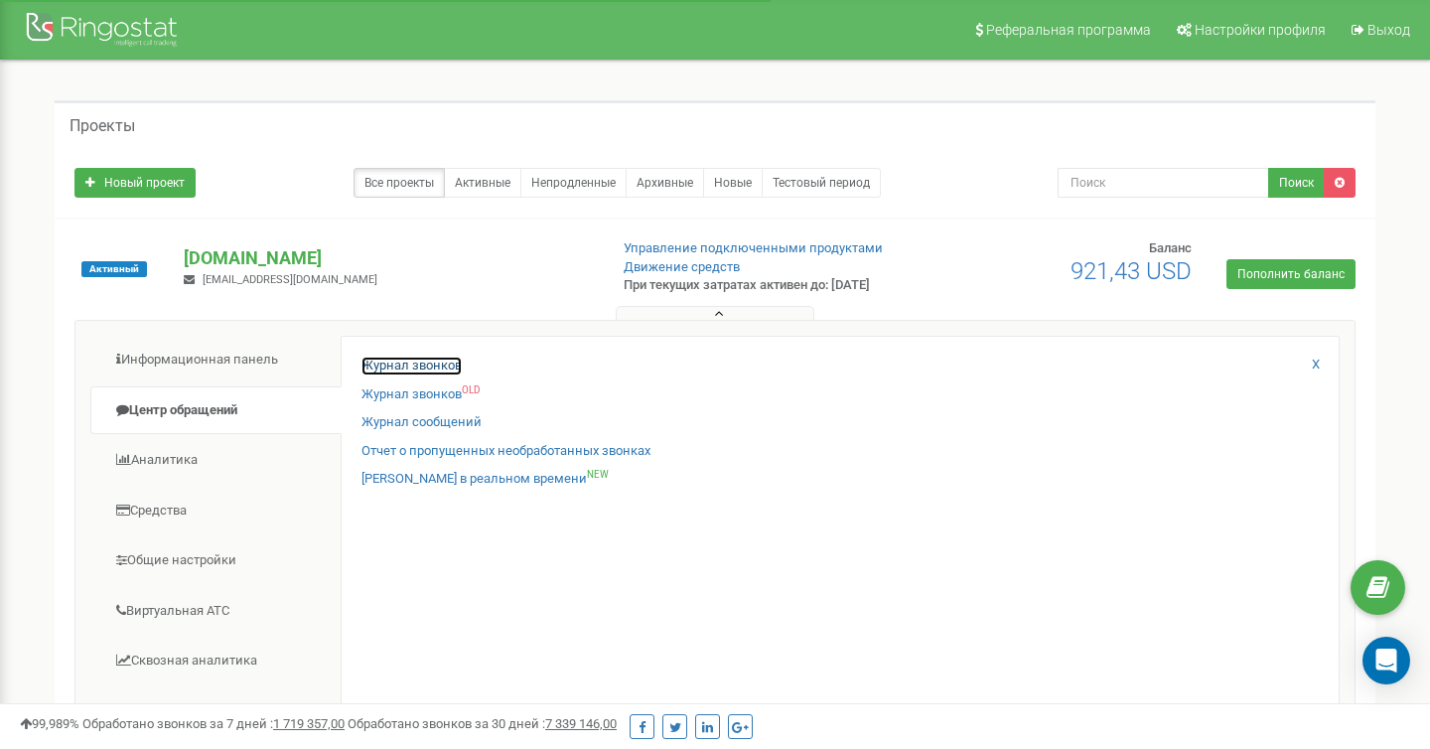
click at [380, 358] on link "Журнал звонков" at bounding box center [412, 366] width 100 height 19
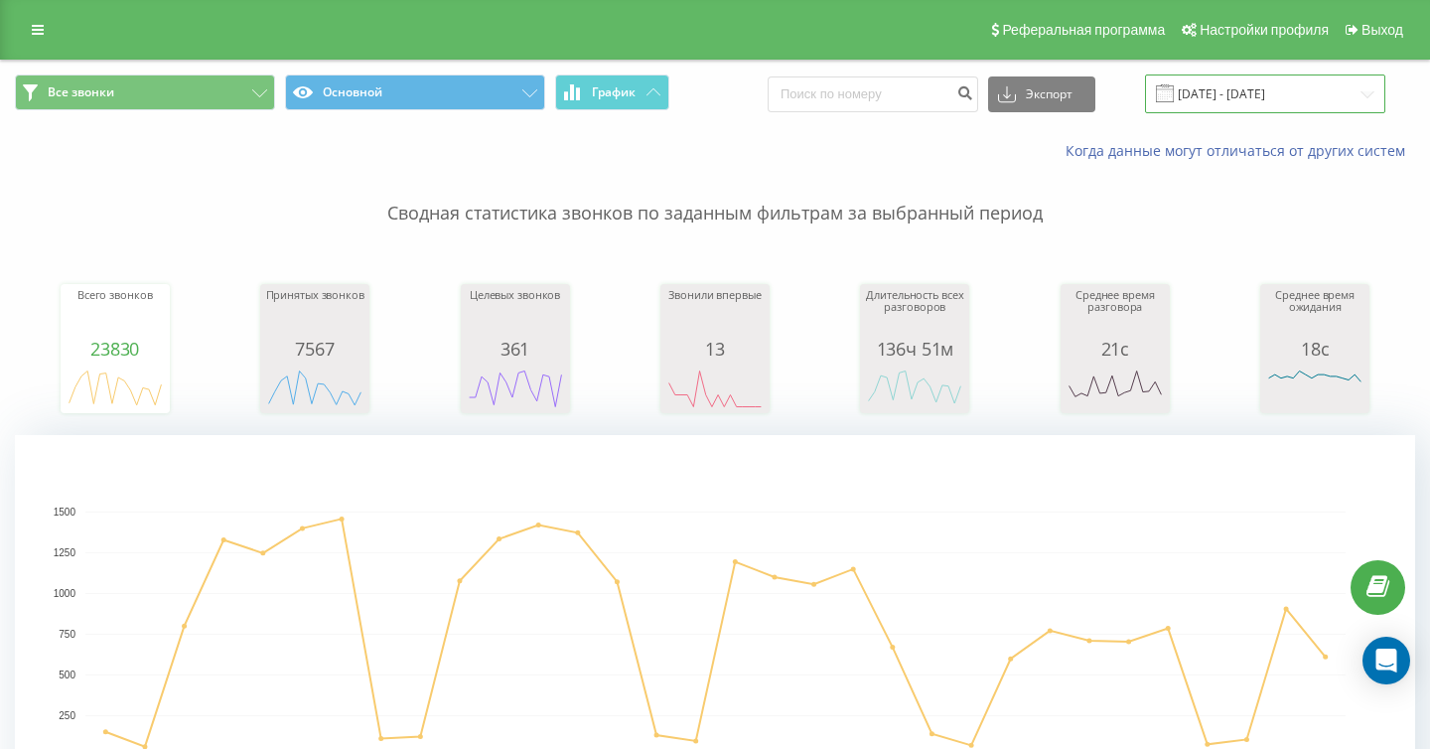
click at [1239, 99] on input "19.07.2025 - 19.08.2025" at bounding box center [1265, 94] width 240 height 39
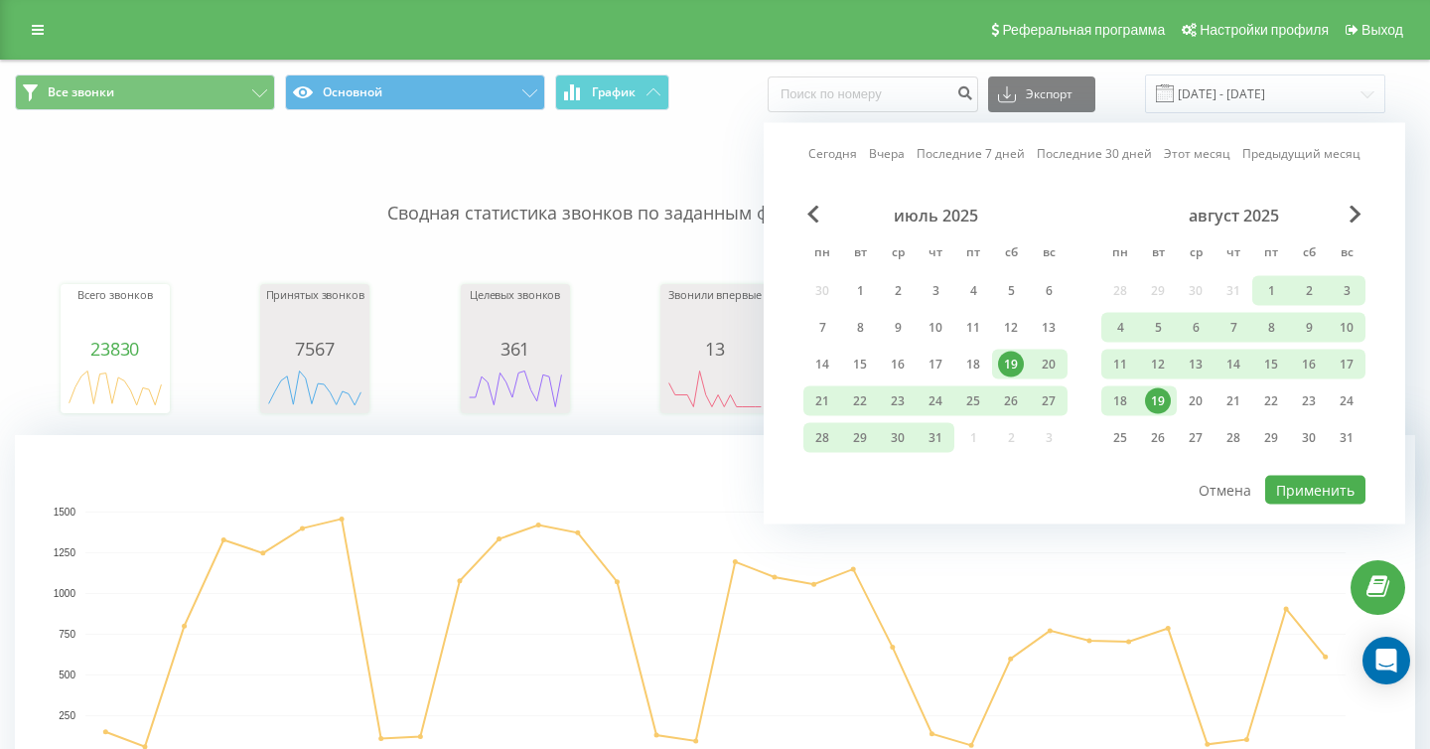
click at [1156, 408] on div "19" at bounding box center [1158, 401] width 26 height 26
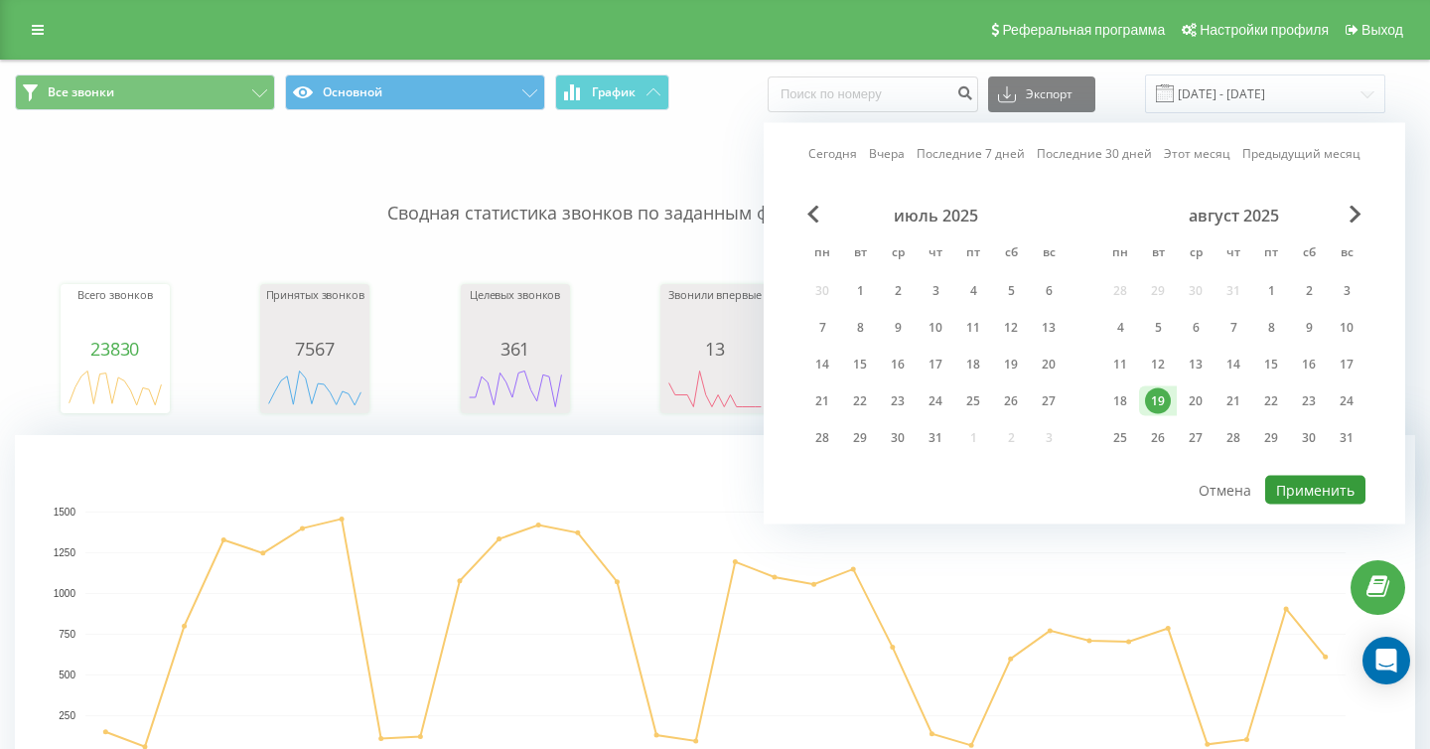
click at [1318, 482] on button "Применить" at bounding box center [1316, 490] width 100 height 29
type input "[DATE] - [DATE]"
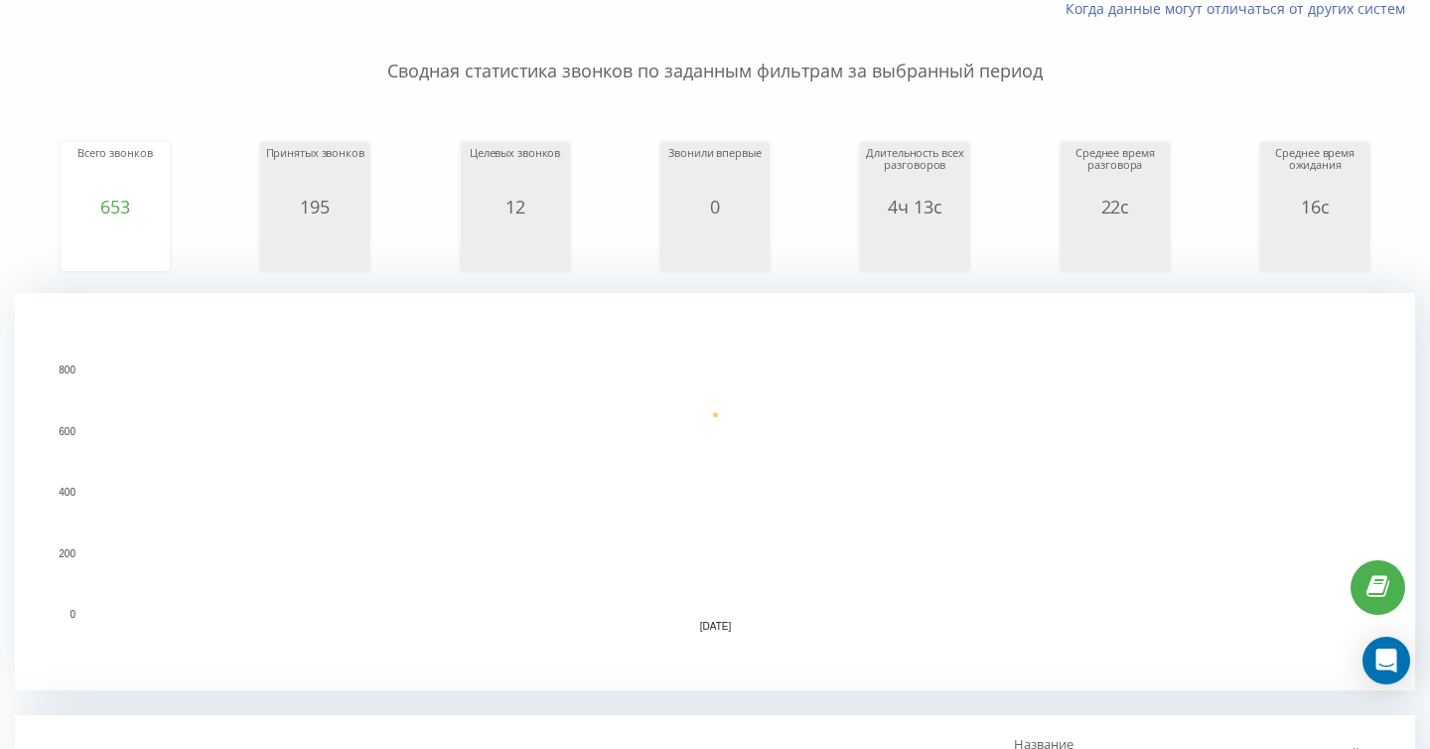
scroll to position [768, 0]
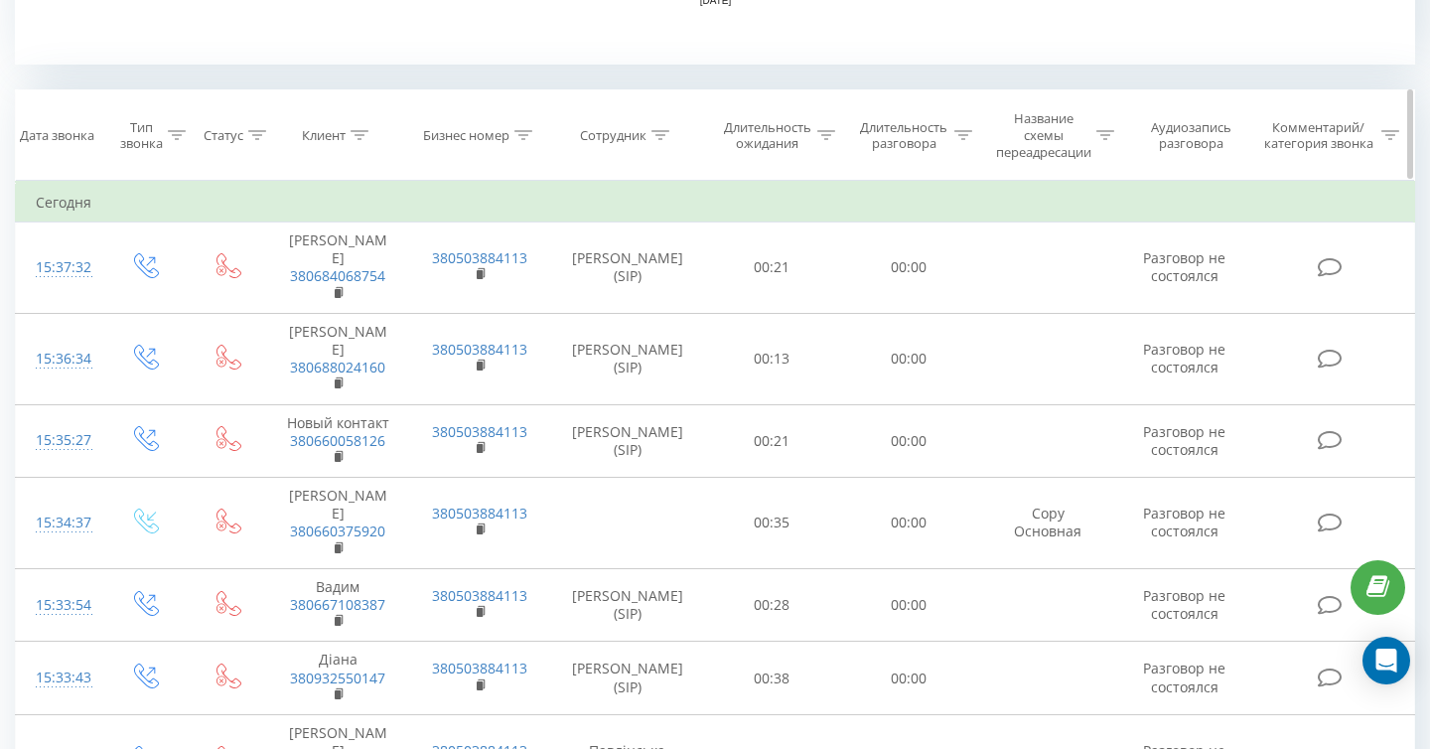
click at [664, 132] on icon at bounding box center [661, 135] width 18 height 10
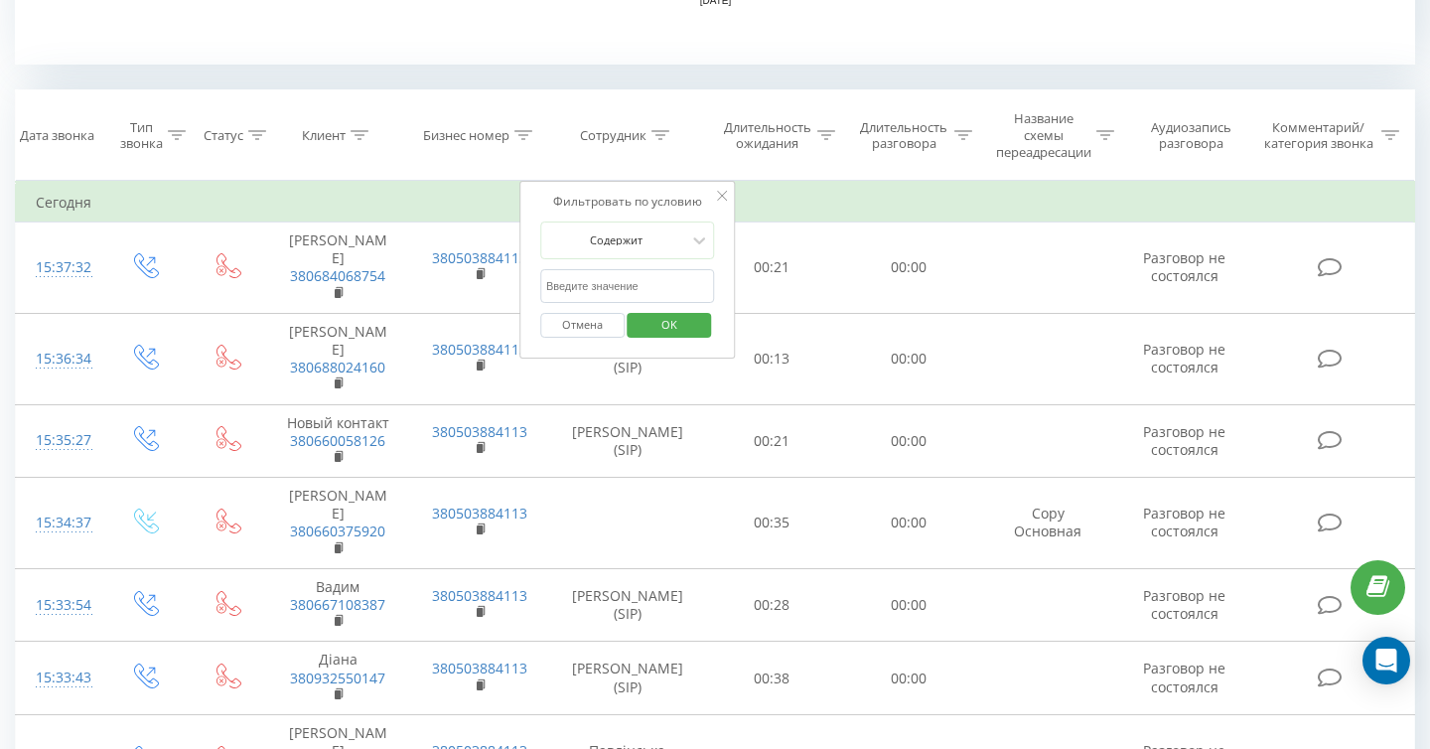
click at [625, 289] on input "text" at bounding box center [627, 286] width 175 height 35
type input "вісім"
click at [677, 327] on span "OK" at bounding box center [670, 324] width 56 height 31
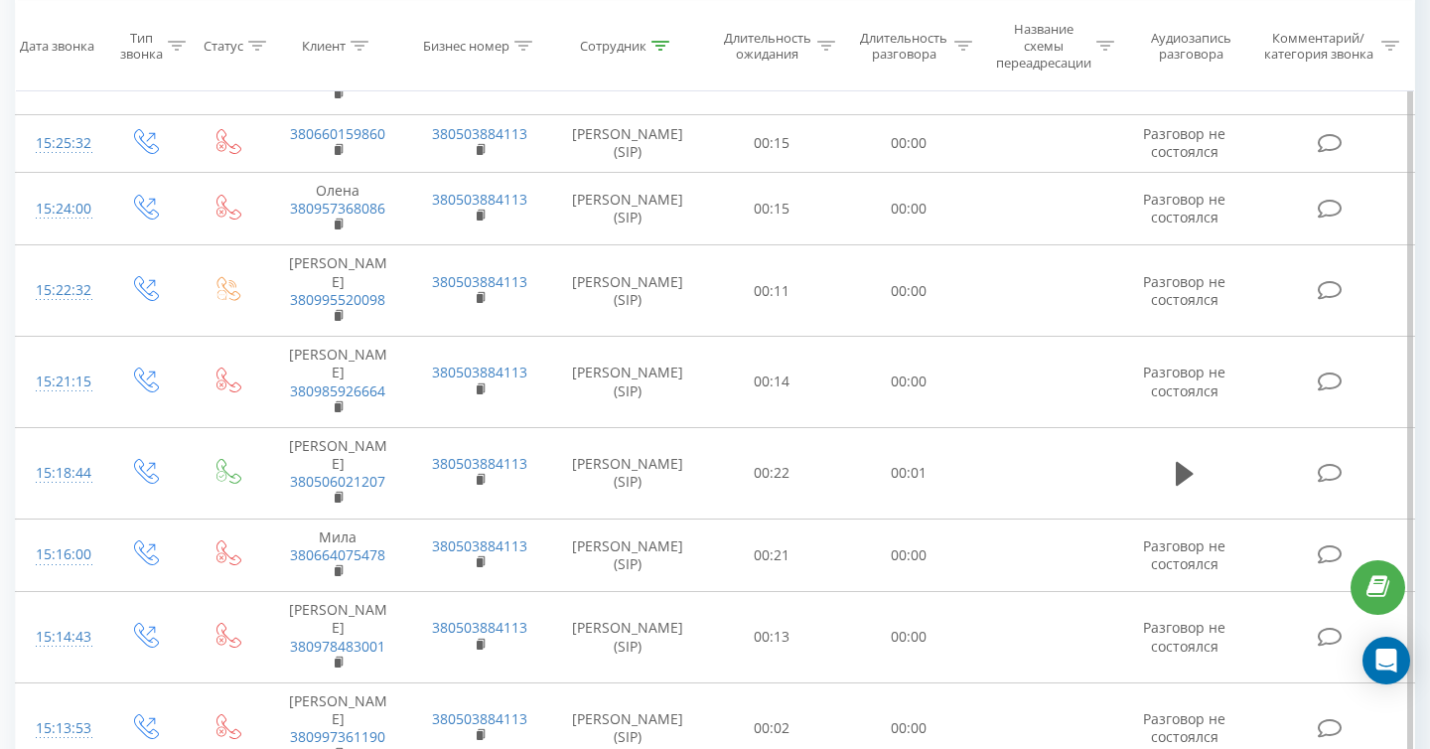
scroll to position [1589, 0]
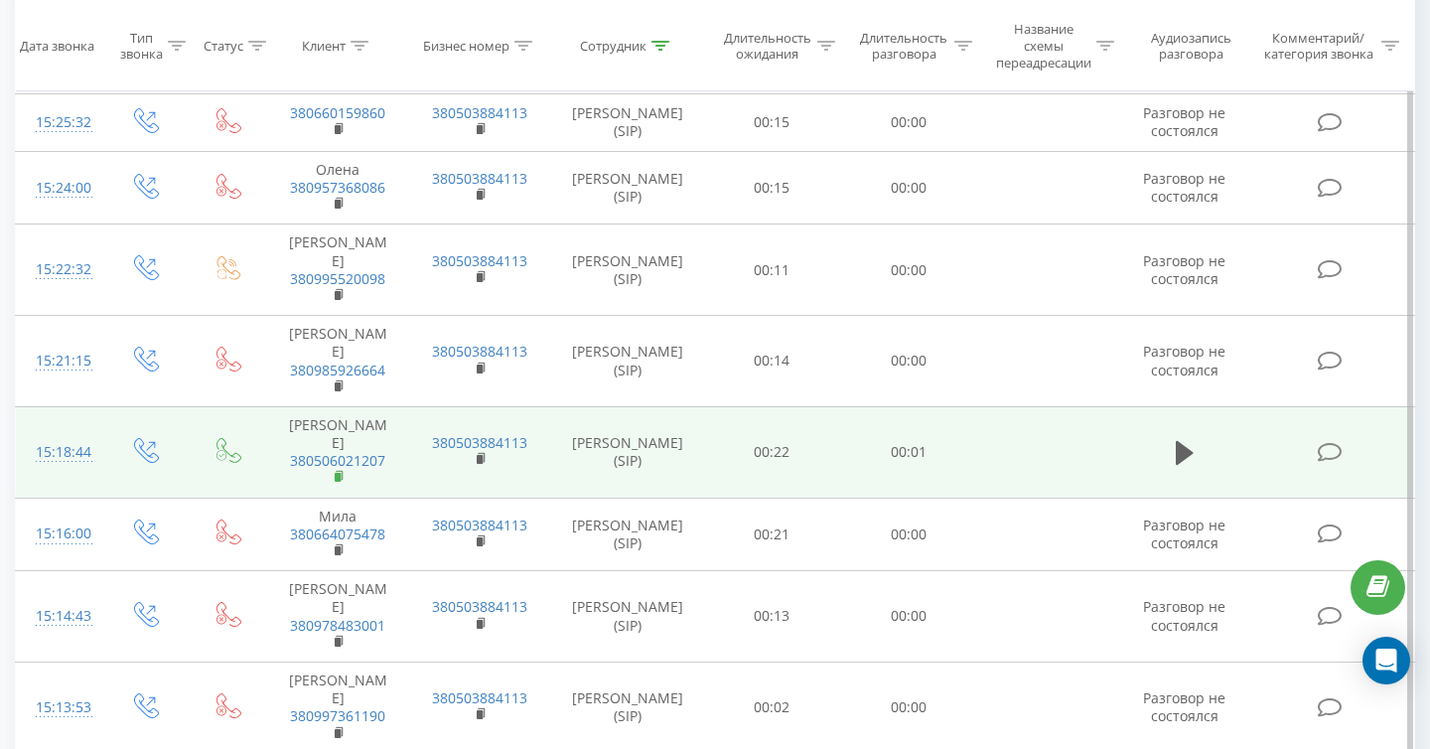
click at [340, 473] on rect at bounding box center [338, 477] width 6 height 9
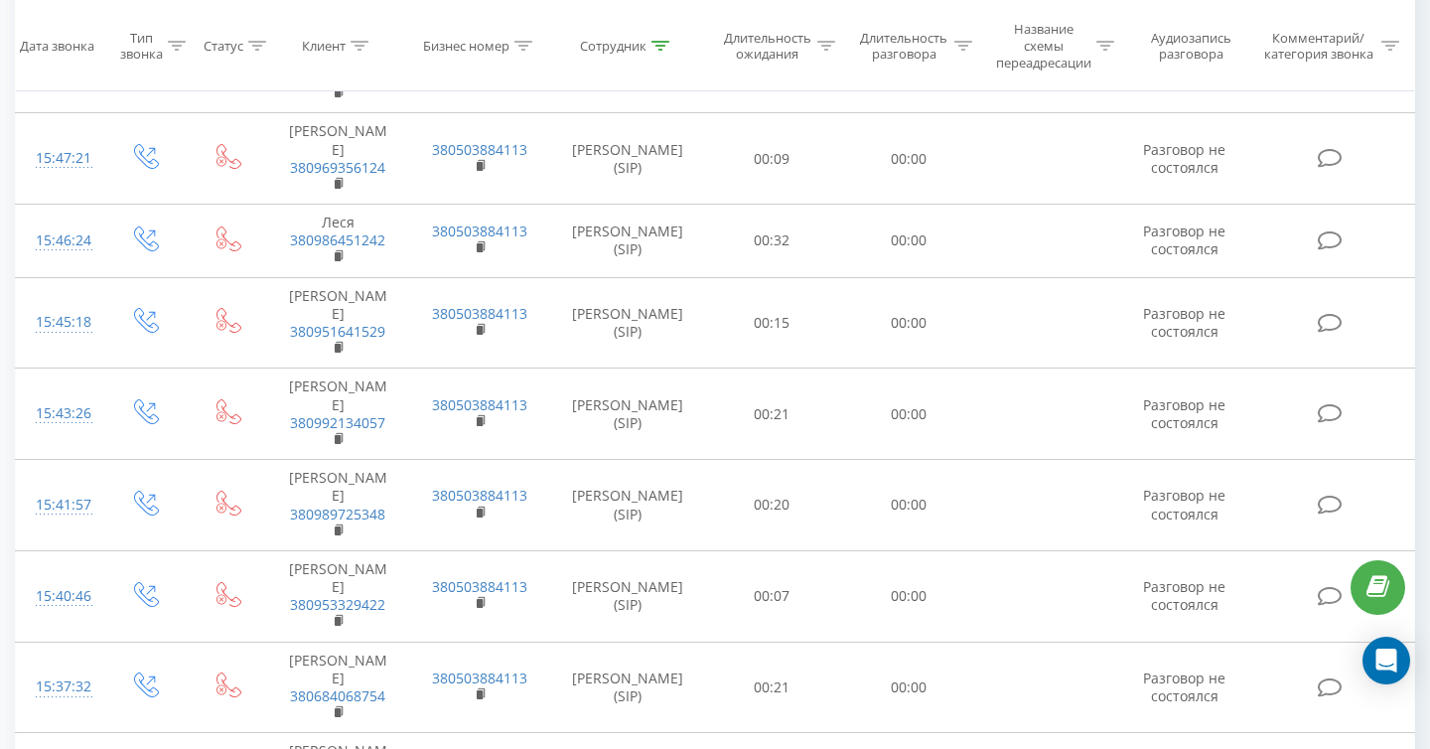
scroll to position [720, 0]
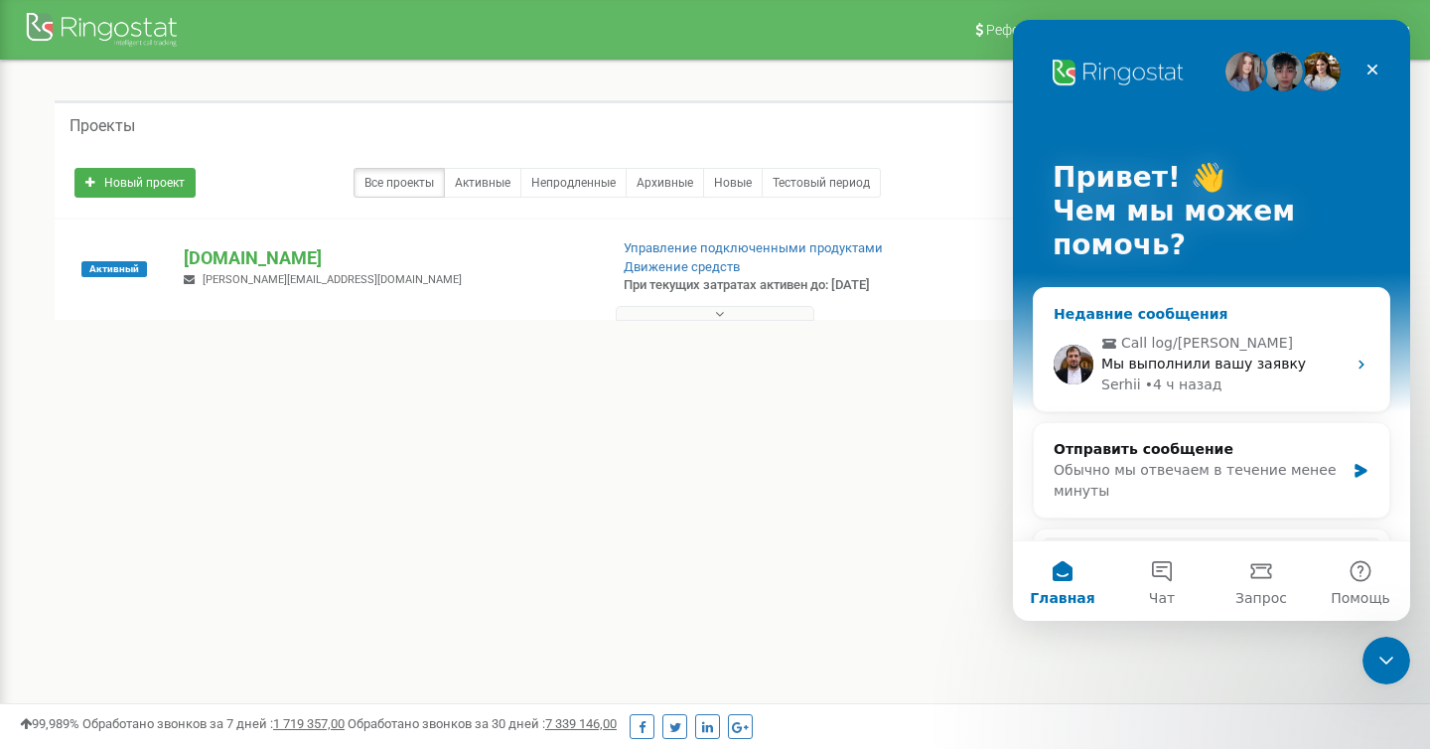
click at [1231, 360] on span "Мы выполнили вашу заявку" at bounding box center [1204, 364] width 205 height 16
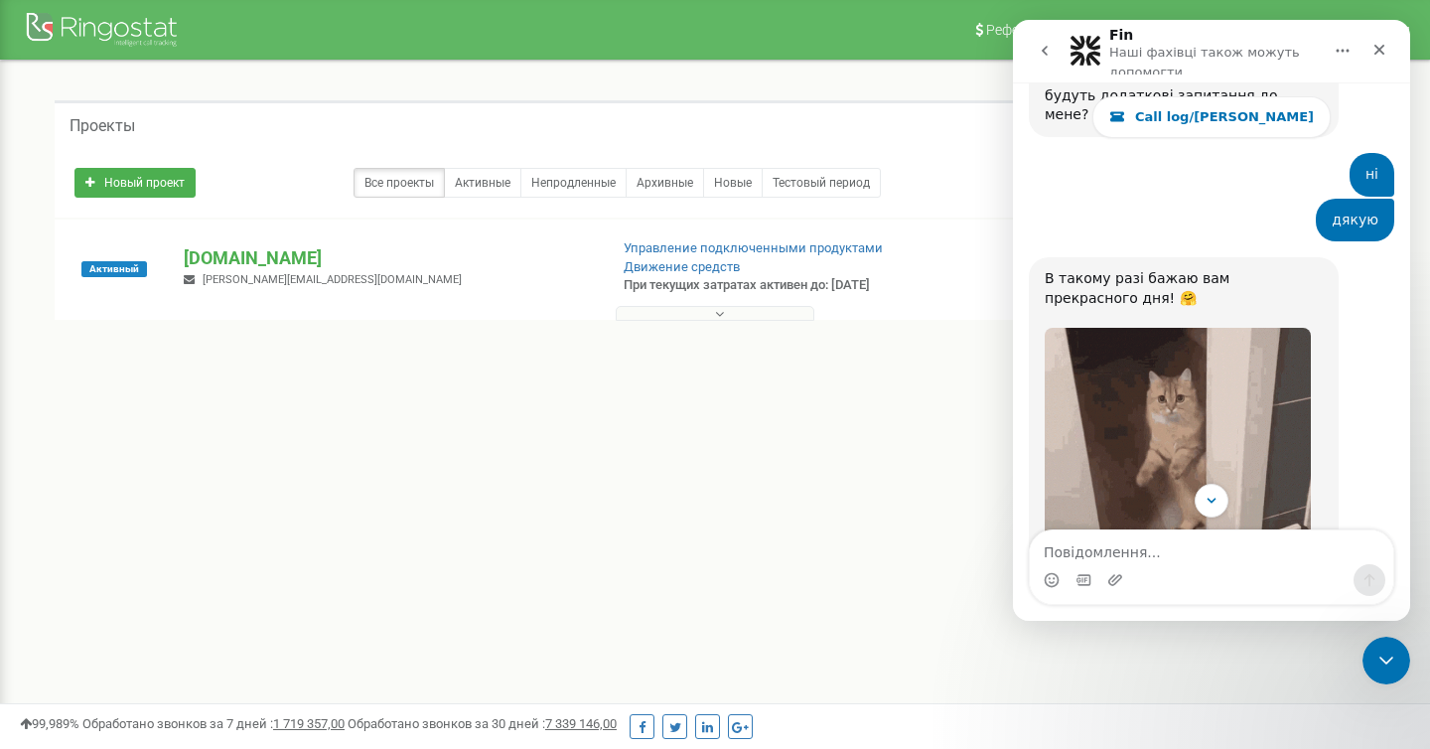
scroll to position [4357, 0]
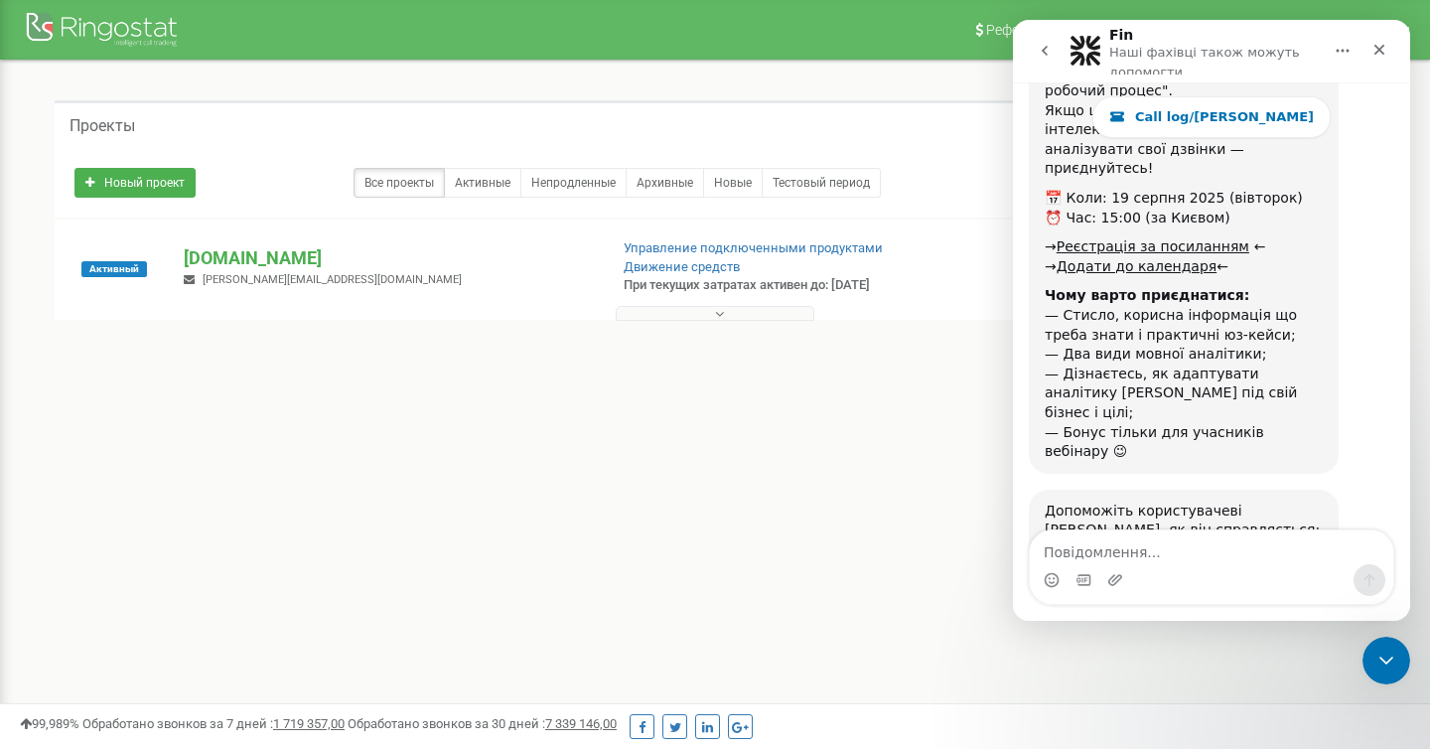
click at [1044, 30] on div "Fin Наші фахівці також можуть допомогти" at bounding box center [1212, 51] width 372 height 47
click at [1044, 59] on button "go back" at bounding box center [1045, 51] width 38 height 38
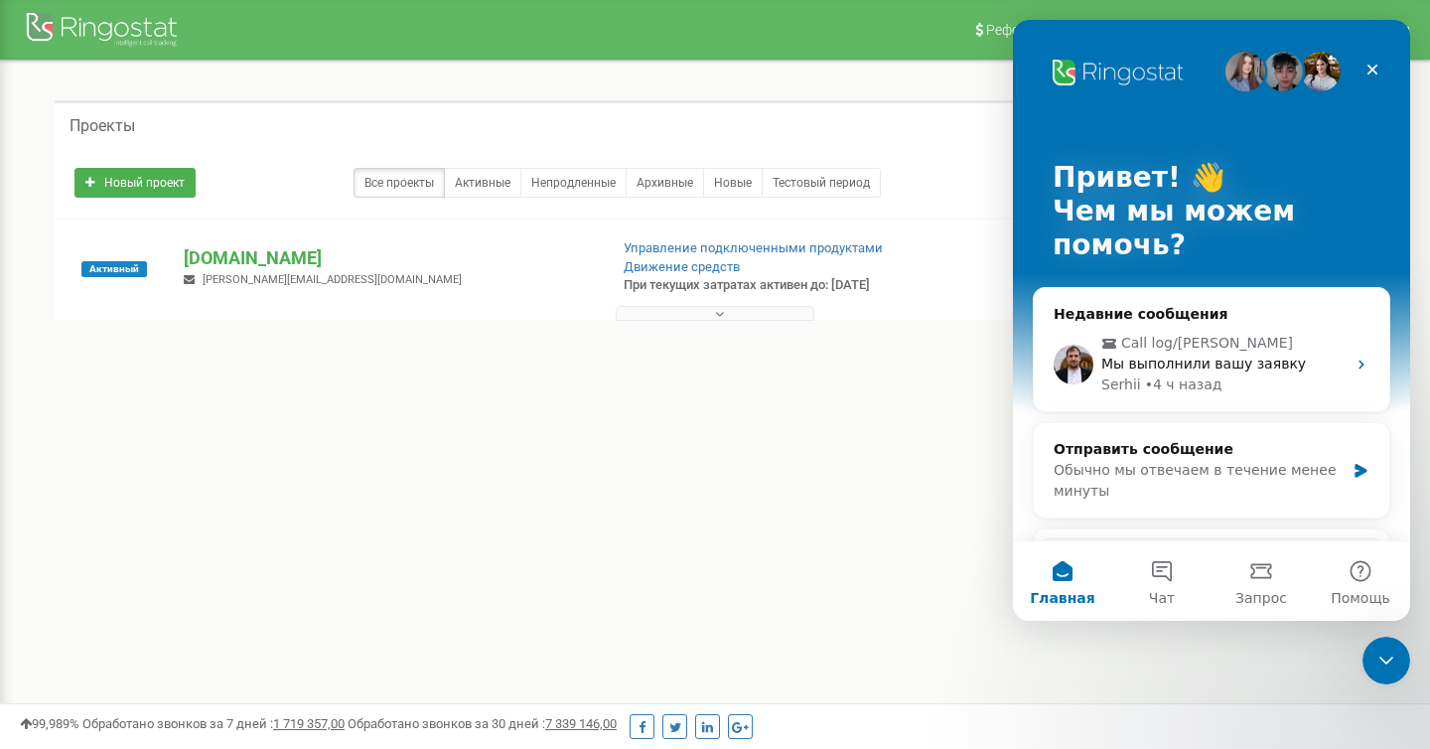
click at [1324, 70] on img "Мессенджер Intercom" at bounding box center [1321, 72] width 40 height 40
click at [1282, 77] on img "Мессенджер Intercom" at bounding box center [1284, 72] width 40 height 40
click at [1375, 69] on icon "Закрыть" at bounding box center [1373, 70] width 16 height 16
